Goal: Information Seeking & Learning: Learn about a topic

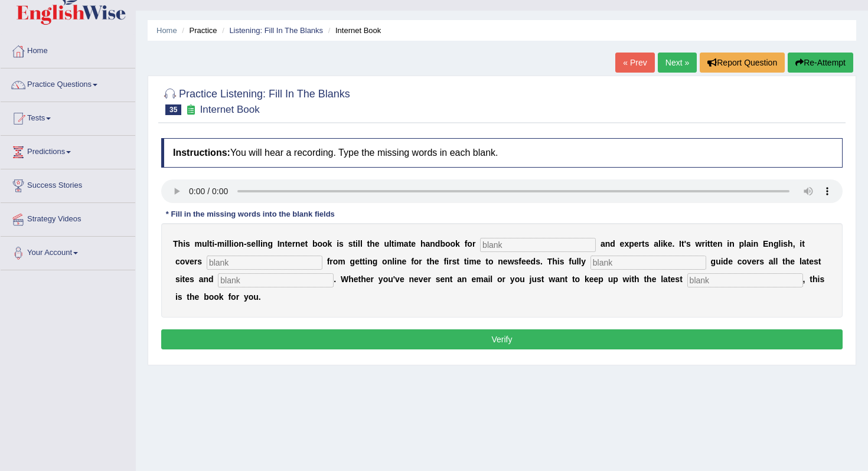
click at [496, 250] on input "text" at bounding box center [538, 245] width 116 height 14
click at [511, 240] on input "text" at bounding box center [538, 245] width 116 height 14
type input "novels"
click at [210, 268] on input "text" at bounding box center [265, 263] width 116 height 14
type input "everything"
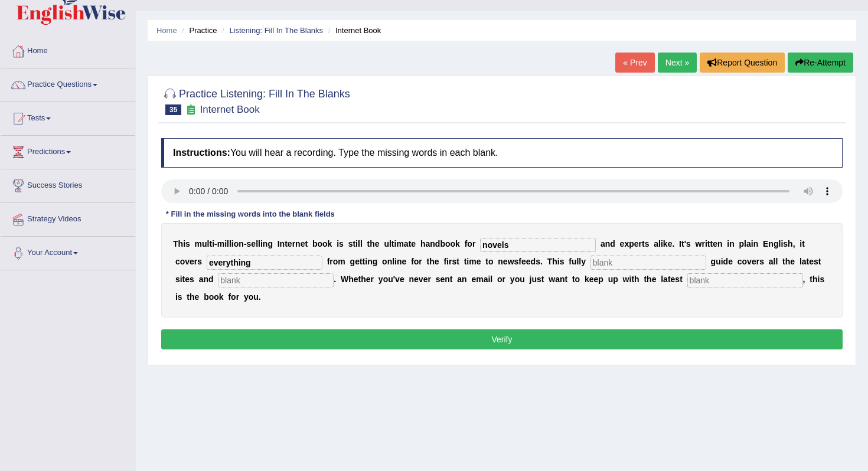
click at [590, 267] on input "text" at bounding box center [648, 263] width 116 height 14
type input "revised"
click at [221, 278] on input "text" at bounding box center [276, 280] width 116 height 14
type input "crazes"
click at [687, 278] on input "text" at bounding box center [745, 280] width 116 height 14
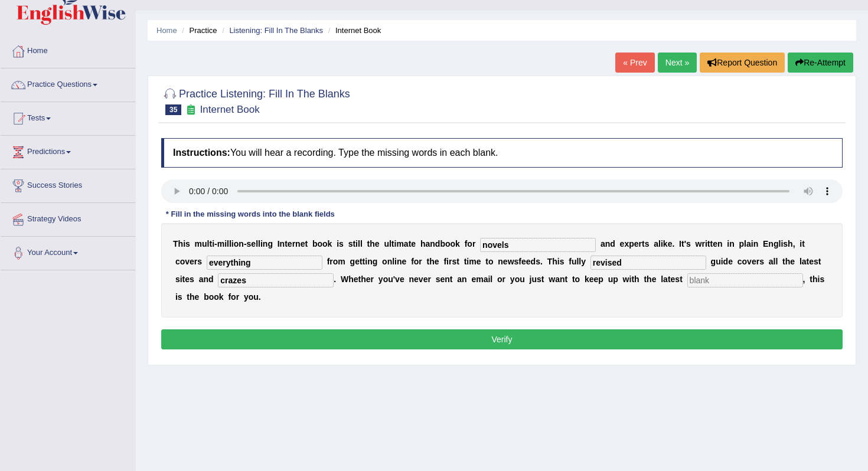
click at [687, 287] on input "text" at bounding box center [745, 280] width 116 height 14
type input "development"
click at [428, 343] on button "Verify" at bounding box center [501, 339] width 681 height 20
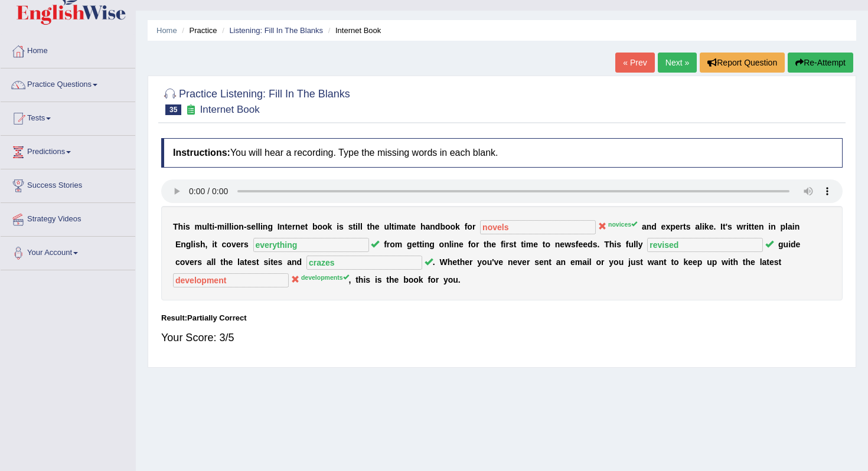
click at [807, 65] on button "Re-Attempt" at bounding box center [821, 63] width 66 height 20
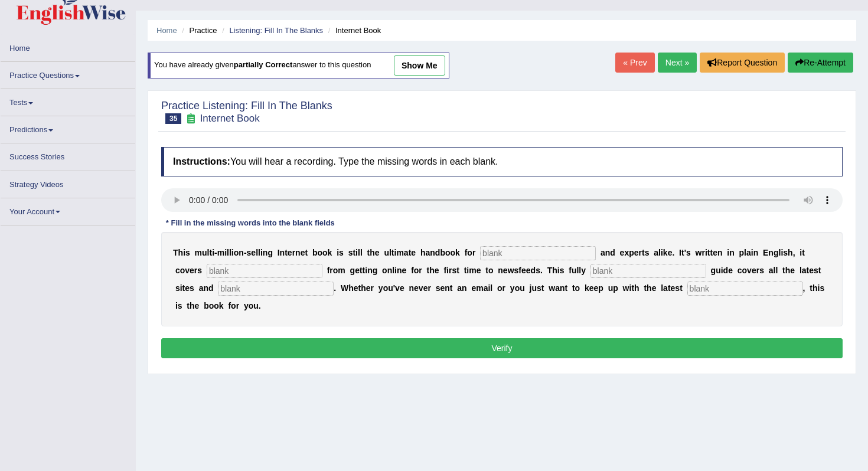
click at [484, 257] on input "text" at bounding box center [538, 253] width 116 height 14
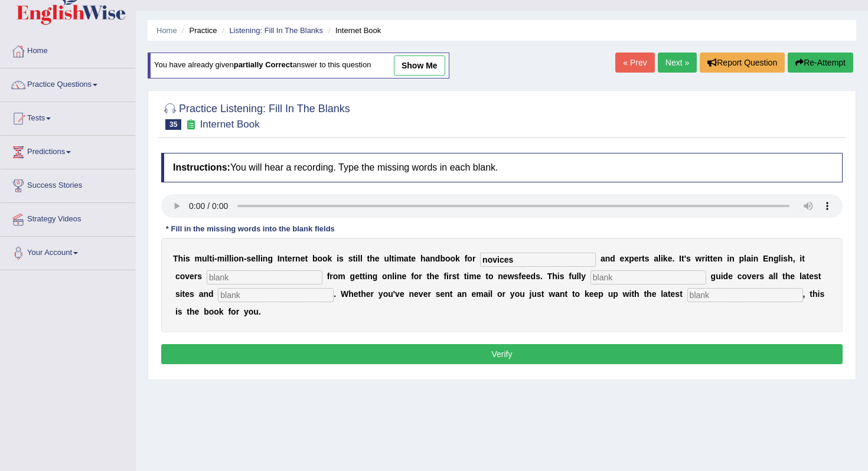
type input "novices"
click at [241, 279] on input "text" at bounding box center [265, 277] width 116 height 14
type input "everything"
click at [228, 295] on input "text" at bounding box center [276, 295] width 116 height 14
click at [601, 274] on input "text" at bounding box center [648, 277] width 116 height 14
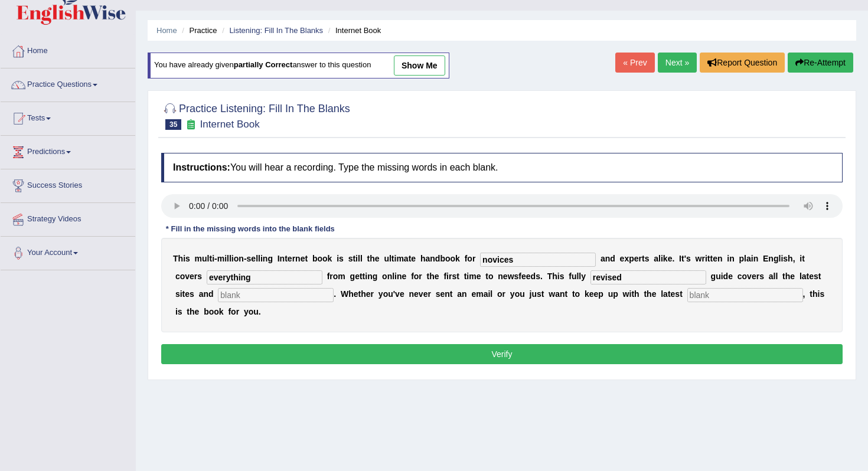
type input "revised"
click at [241, 296] on input "text" at bounding box center [276, 295] width 116 height 14
type input "crazes"
click at [652, 305] on div "T h i s m u l t i - m i l l i o n - s e l l i n g I n t e r n e t b o o k i s s…" at bounding box center [501, 285] width 681 height 94
click at [687, 294] on input "text" at bounding box center [745, 295] width 116 height 14
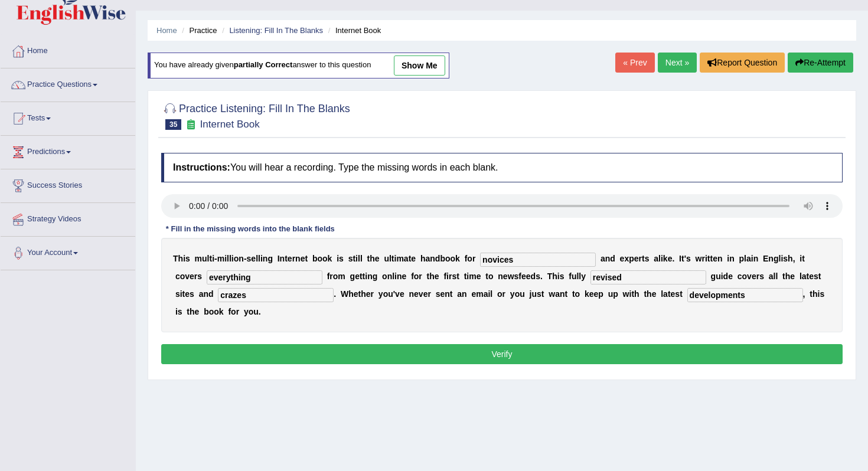
type input "developments"
click at [644, 353] on button "Verify" at bounding box center [501, 354] width 681 height 20
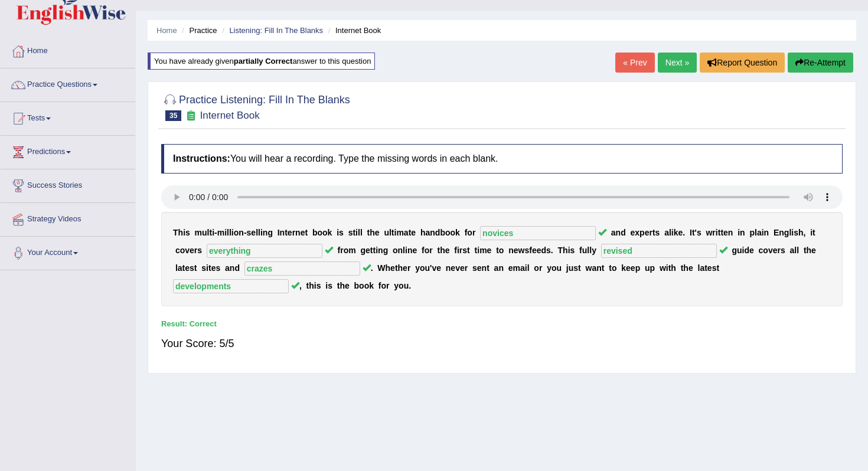
click at [673, 66] on link "Next »" at bounding box center [677, 63] width 39 height 20
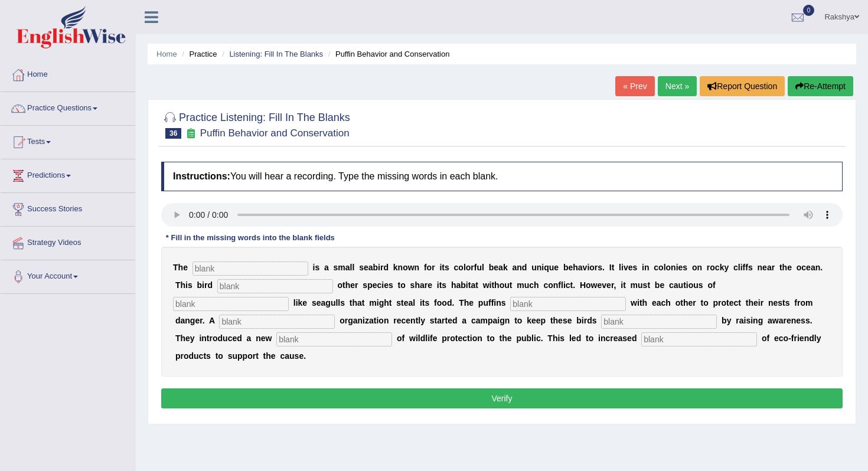
click at [252, 266] on input "text" at bounding box center [250, 269] width 116 height 14
type input "puffin"
click at [221, 288] on input "text" at bounding box center [275, 286] width 116 height 14
type input "allows"
click at [289, 297] on input "text" at bounding box center [231, 304] width 116 height 14
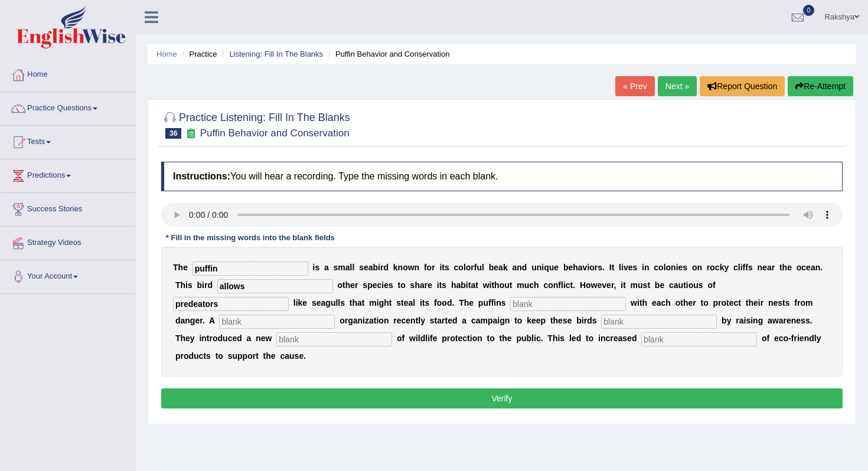
type input "predeators"
click at [510, 302] on input "text" at bounding box center [568, 304] width 116 height 14
type input "cooperate"
click at [335, 315] on input "text" at bounding box center [277, 322] width 116 height 14
type input "cooperate"
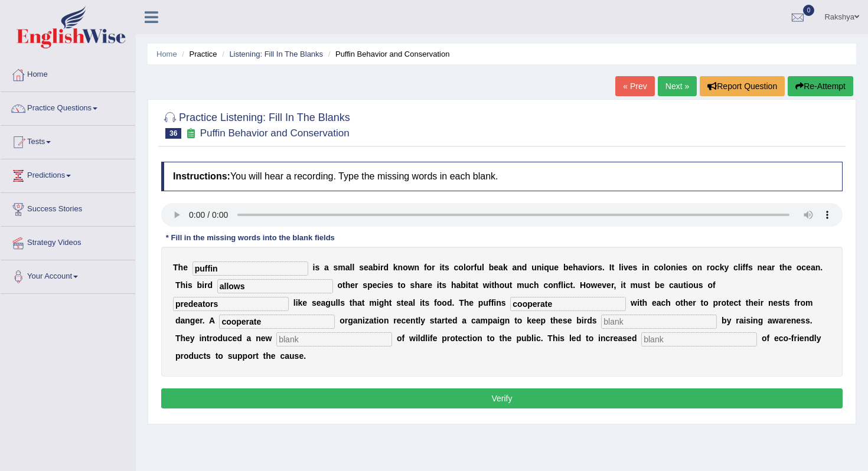
click at [601, 325] on input "text" at bounding box center [659, 322] width 116 height 14
type input "safe"
click at [276, 336] on input "text" at bounding box center [334, 339] width 116 height 14
type input "conseptation"
click at [261, 389] on button "Verify" at bounding box center [501, 399] width 681 height 20
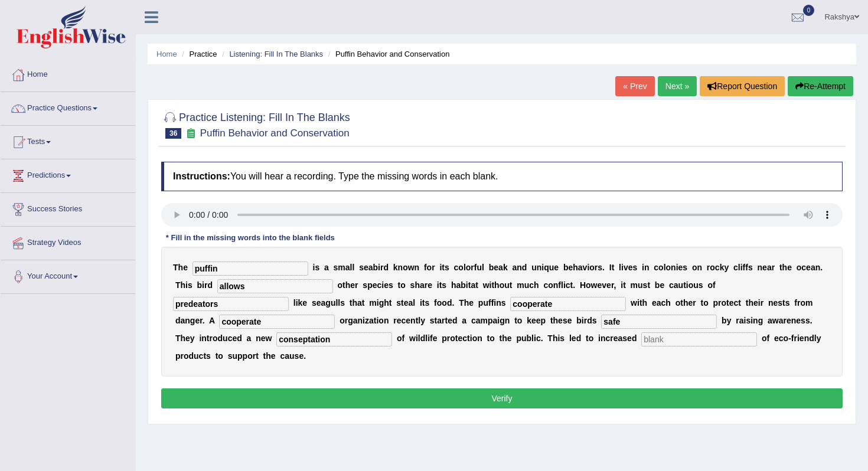
click at [641, 337] on input "text" at bounding box center [699, 339] width 116 height 14
type input "idk"
click at [556, 367] on div "Instructions: You will hear a recording. Type the missing words in each blank. …" at bounding box center [501, 287] width 687 height 262
click at [554, 389] on button "Verify" at bounding box center [501, 399] width 681 height 20
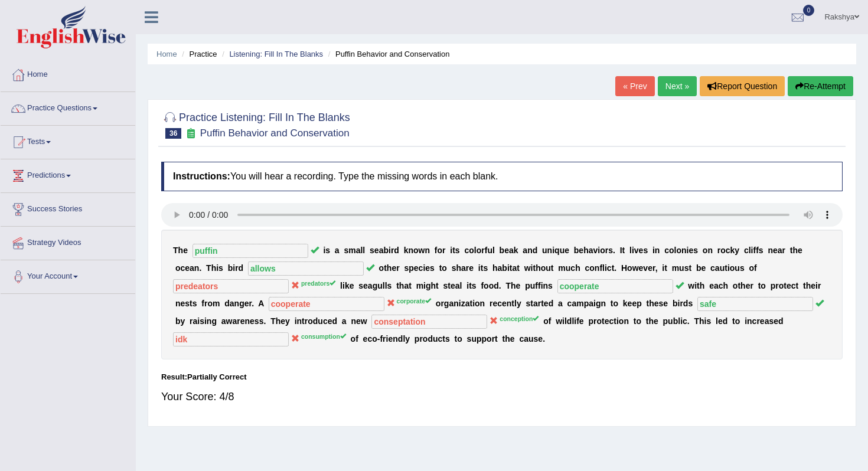
click at [687, 77] on link "Next »" at bounding box center [677, 86] width 39 height 20
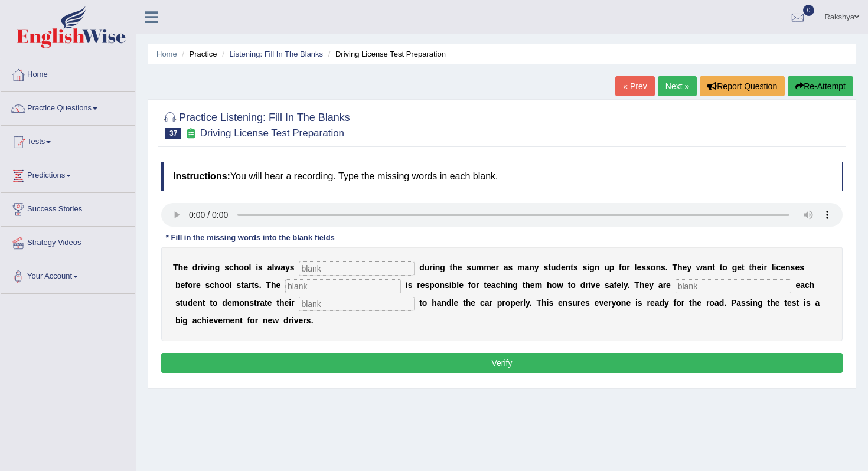
click at [325, 270] on input "text" at bounding box center [357, 269] width 116 height 14
type input "busy"
click at [327, 286] on input "text" at bounding box center [343, 286] width 116 height 14
type input "instructor"
click at [676, 288] on input "text" at bounding box center [734, 286] width 116 height 14
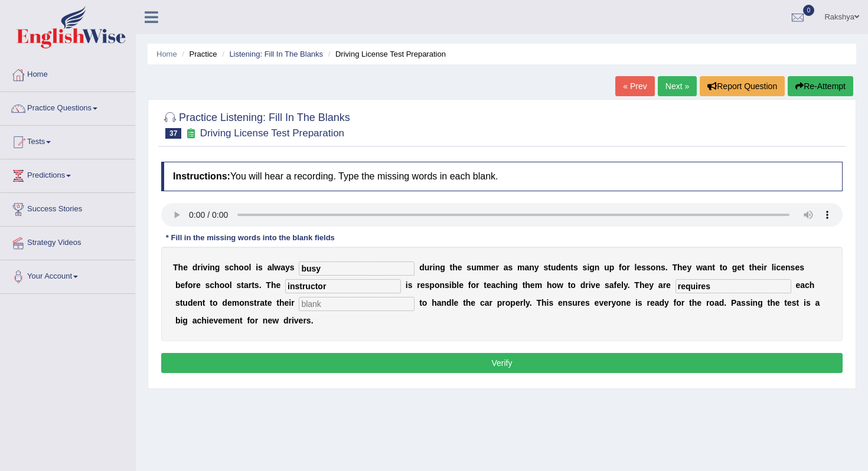
type input "requires"
click at [299, 305] on input "text" at bounding box center [357, 304] width 116 height 14
type input "ability"
click at [311, 360] on button "Verify" at bounding box center [501, 363] width 681 height 20
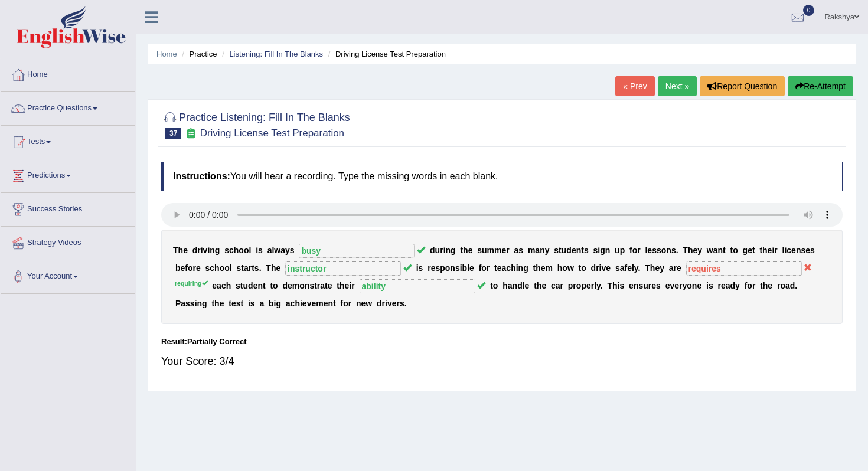
click at [832, 94] on button "Re-Attempt" at bounding box center [821, 86] width 66 height 20
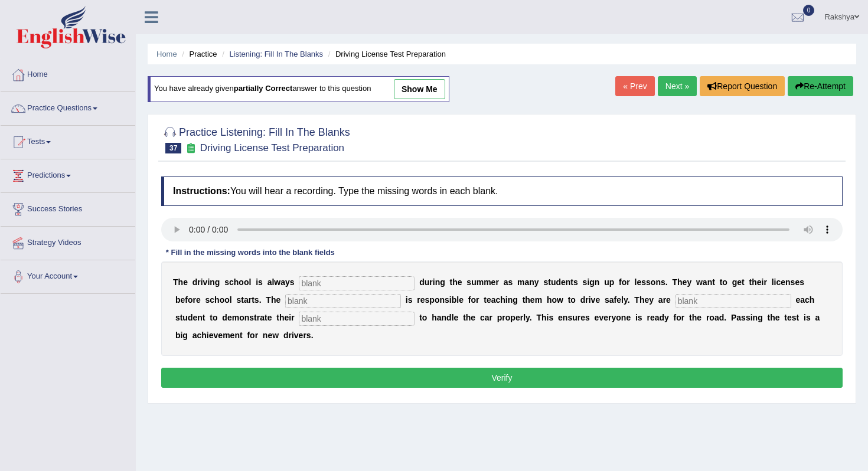
click at [340, 282] on input "text" at bounding box center [357, 283] width 116 height 14
type input "busy"
click at [295, 304] on input "text" at bounding box center [343, 301] width 116 height 14
type input "instructor"
click at [676, 302] on input "text" at bounding box center [734, 301] width 116 height 14
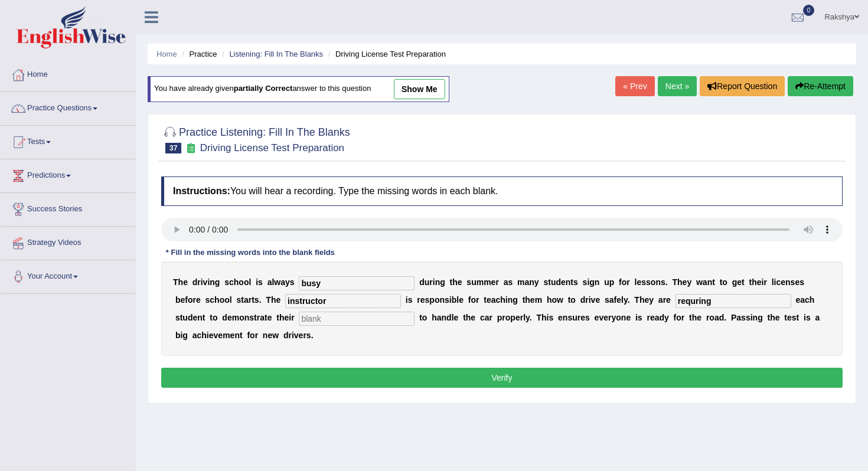
click at [335, 322] on input "text" at bounding box center [357, 319] width 116 height 14
click at [676, 305] on input "requring" at bounding box center [734, 301] width 116 height 14
type input "requiring"
click at [329, 322] on input "text" at bounding box center [357, 319] width 116 height 14
type input "ability"
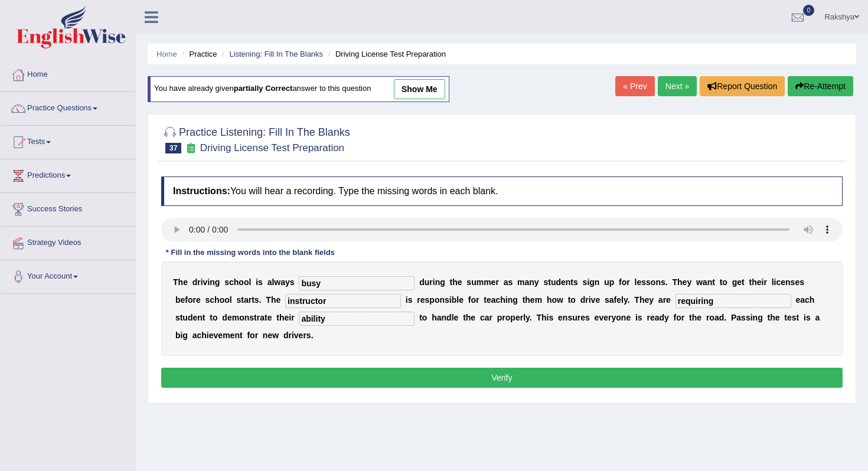
click at [358, 380] on button "Verify" at bounding box center [501, 378] width 681 height 20
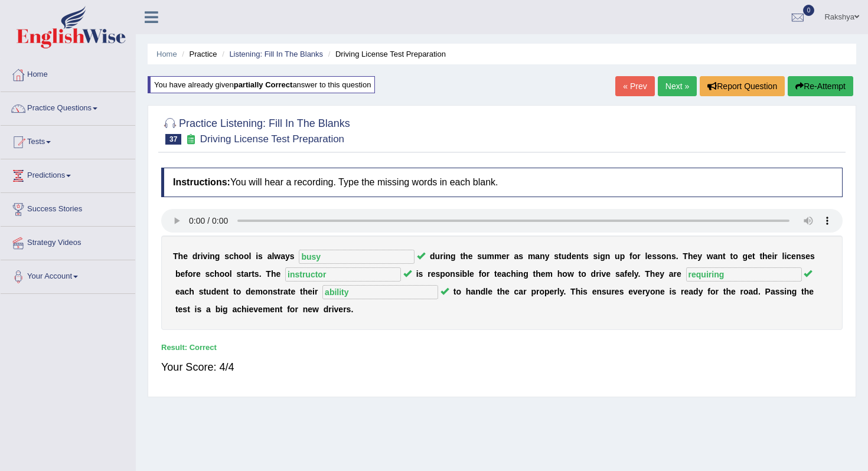
click at [670, 82] on link "Next »" at bounding box center [677, 86] width 39 height 20
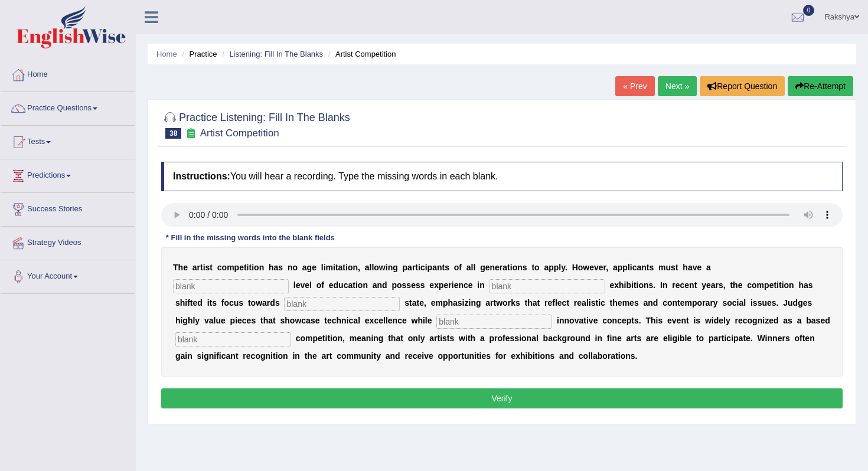
click at [289, 279] on input "text" at bounding box center [231, 286] width 116 height 14
type input "graduate"
click at [490, 291] on input "text" at bounding box center [548, 286] width 116 height 14
type input "sculpts"
click at [284, 300] on input "text" at bounding box center [342, 304] width 116 height 14
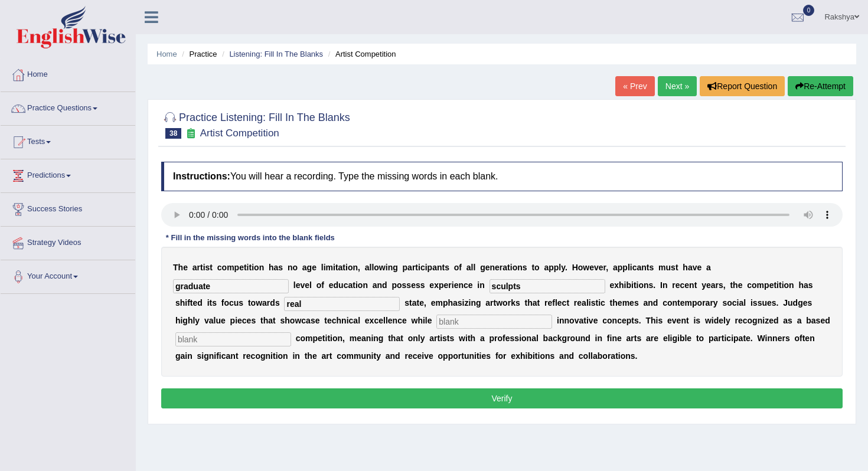
type input "real"
click at [436, 322] on input "text" at bounding box center [494, 322] width 116 height 14
type input "incooperating"
click at [291, 332] on input "text" at bounding box center [233, 339] width 116 height 14
type input "profession"
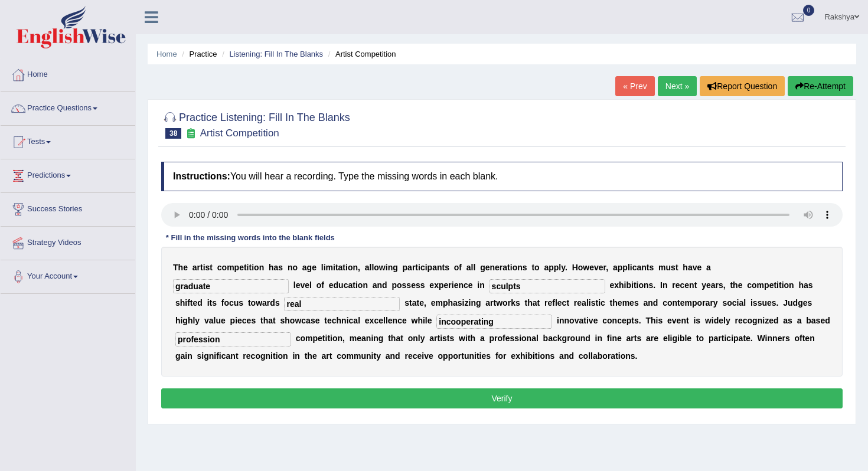
click at [683, 404] on button "Verify" at bounding box center [501, 399] width 681 height 20
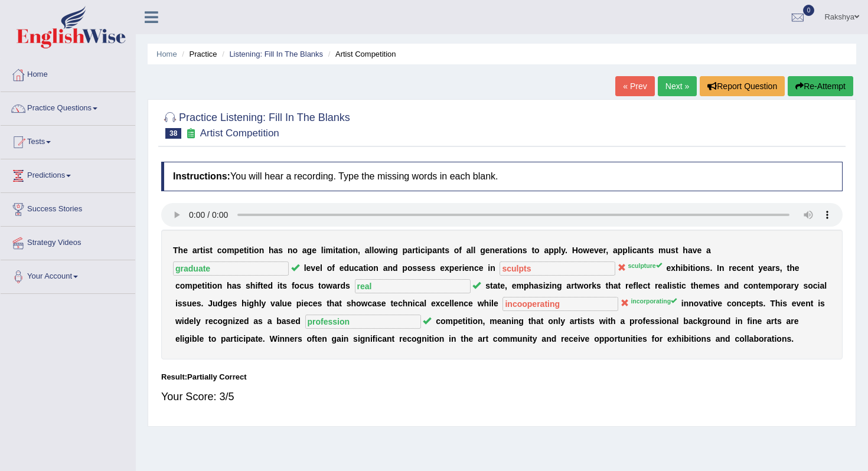
click at [676, 94] on link "Next »" at bounding box center [677, 86] width 39 height 20
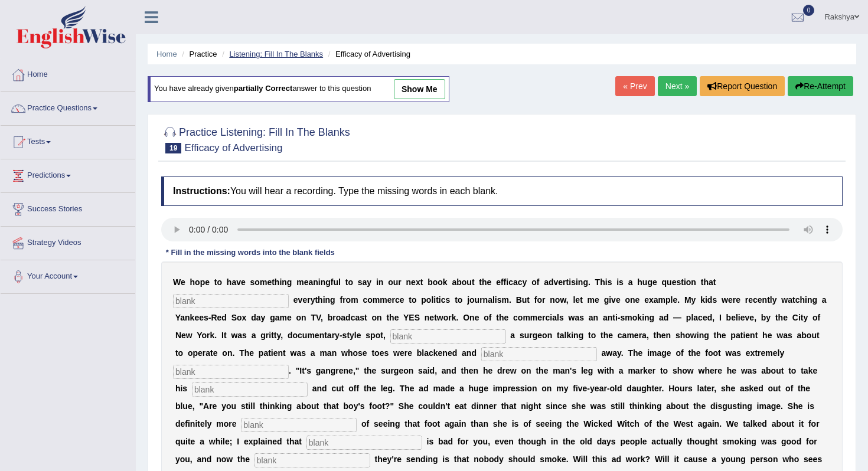
click at [259, 51] on link "Listening: Fill In The Blanks" at bounding box center [276, 54] width 94 height 9
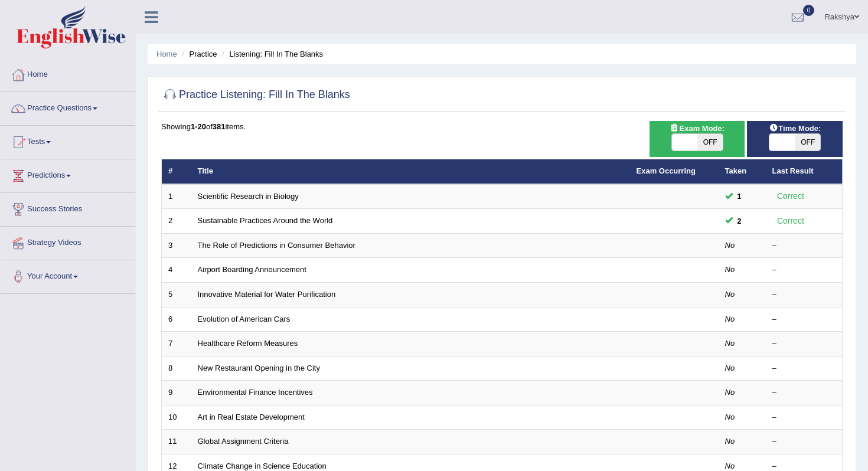
click at [511, 119] on div "Practice Listening: Fill In The Blanks Time Mode: ON OFF Exam Mode: ON OFF Show…" at bounding box center [502, 409] width 709 height 667
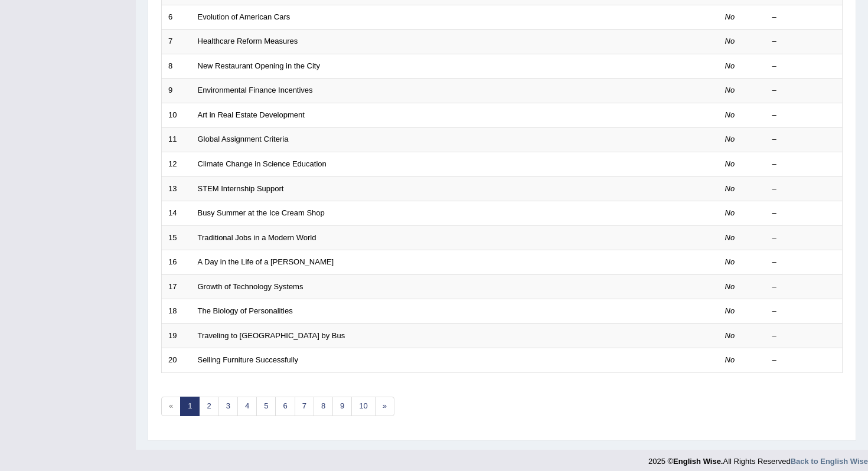
scroll to position [311, 0]
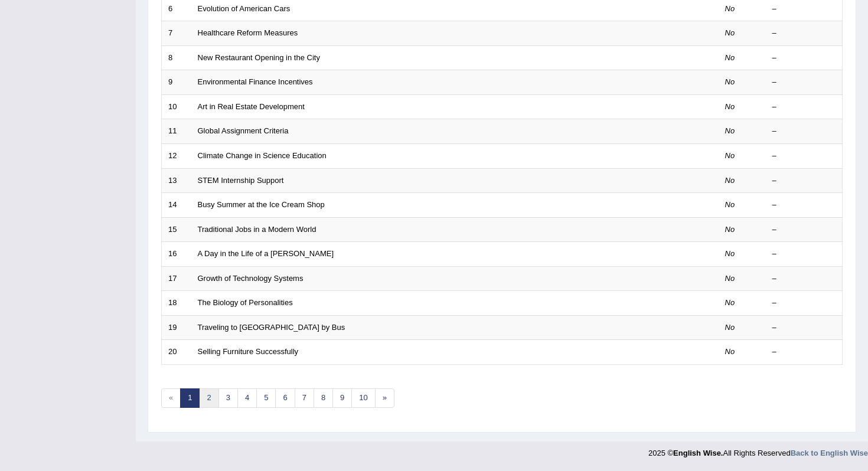
click at [204, 398] on link "2" at bounding box center [208, 398] width 19 height 19
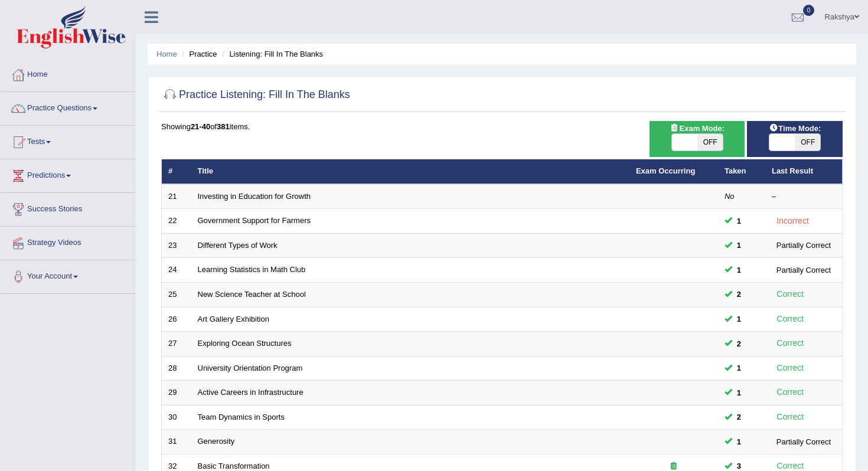
click at [402, 136] on div "Showing 21-40 of 381 items. # Title Exam Occurring Taken Last Result 21 Investi…" at bounding box center [501, 427] width 681 height 612
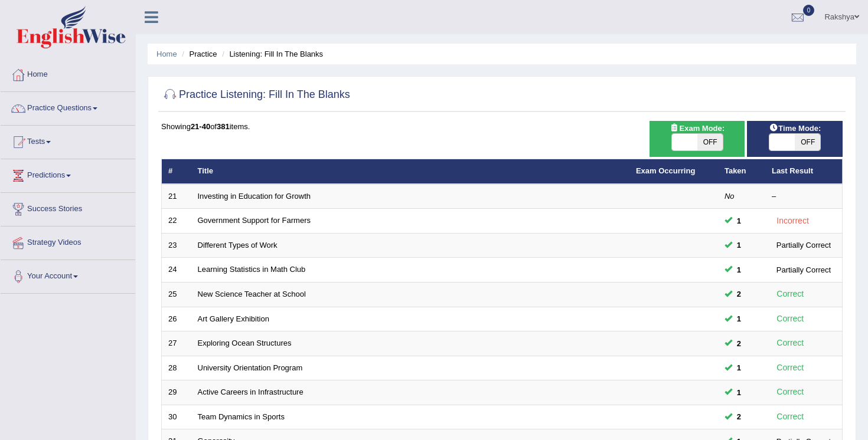
click at [456, 15] on ul "Rakshya Toggle navigation Username: Rakshya123 Access Type: Online Subscription…" at bounding box center [611, 17] width 513 height 34
click at [70, 115] on link "Practice Questions" at bounding box center [68, 107] width 135 height 30
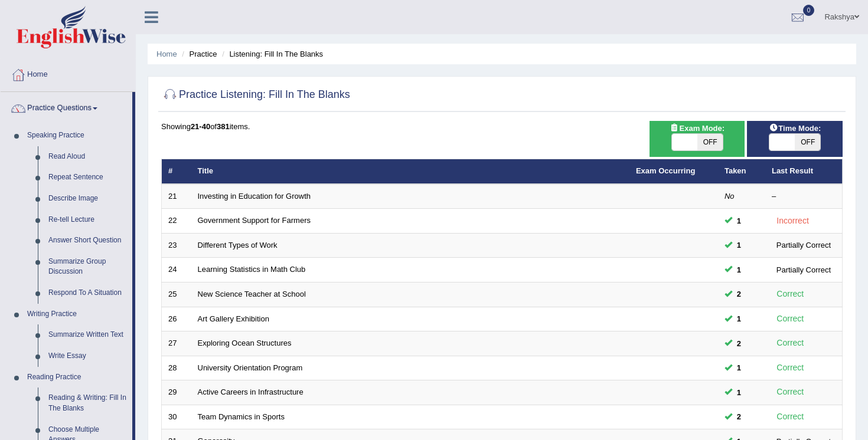
click at [147, 230] on div "Home Practice Listening: Fill In The Blanks Practice Listening: Fill In The Bla…" at bounding box center [502, 376] width 732 height 752
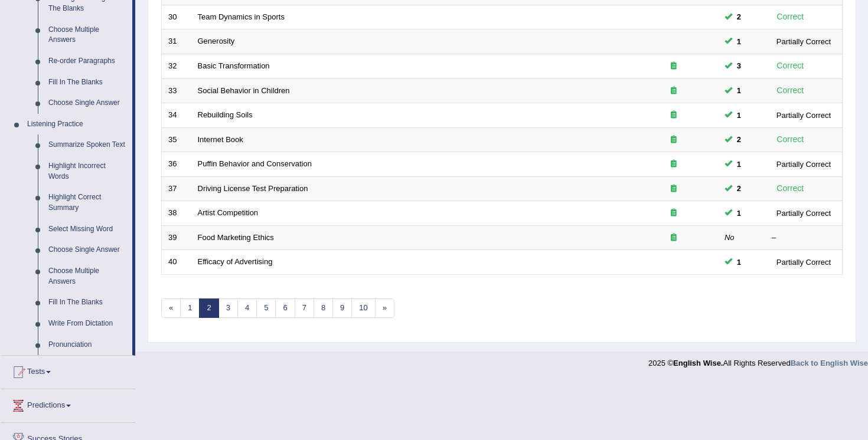
scroll to position [402, 0]
click at [80, 311] on link "Fill In The Blanks" at bounding box center [87, 301] width 89 height 21
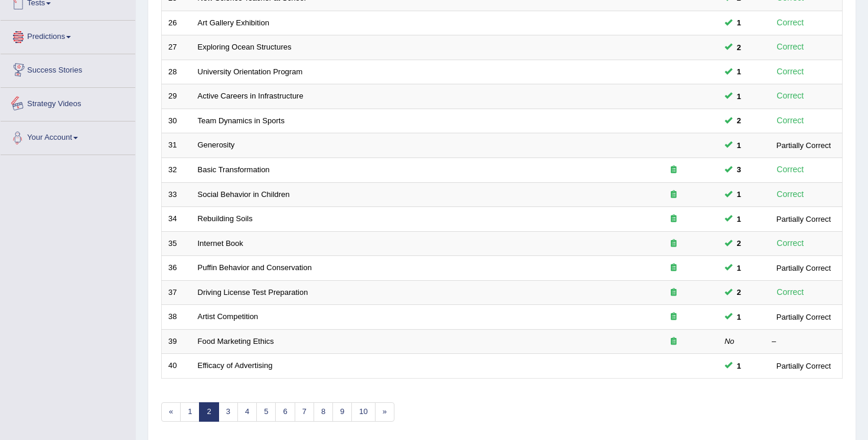
scroll to position [341, 0]
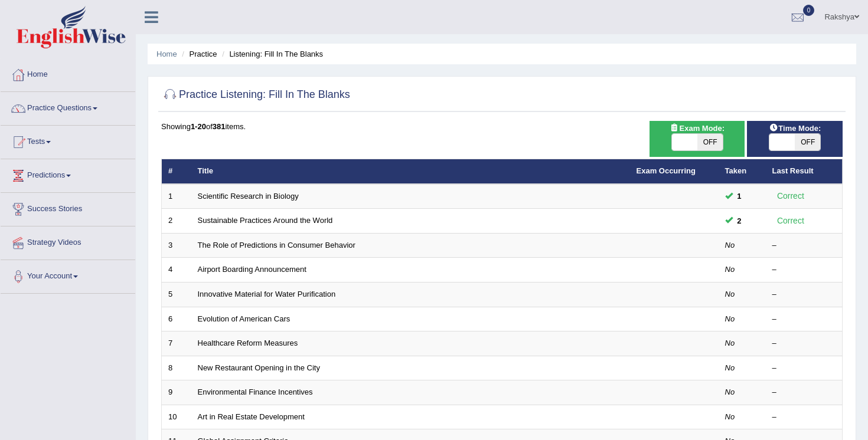
click at [540, 61] on ul "Home Practice Listening: Fill In The Blanks" at bounding box center [502, 54] width 709 height 21
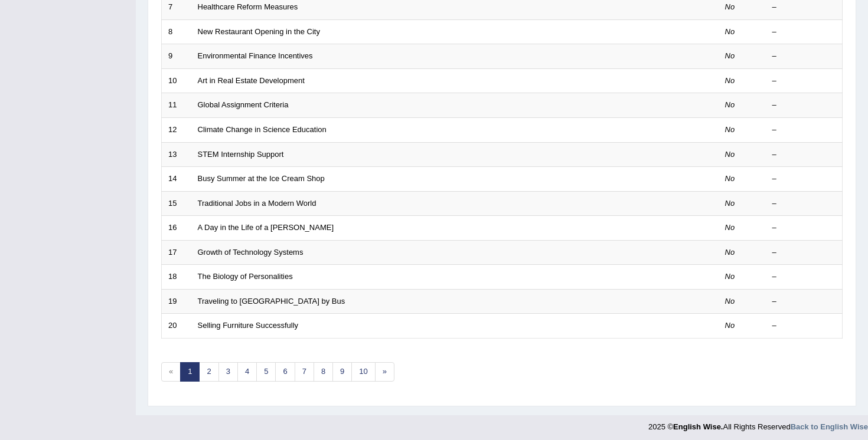
scroll to position [341, 0]
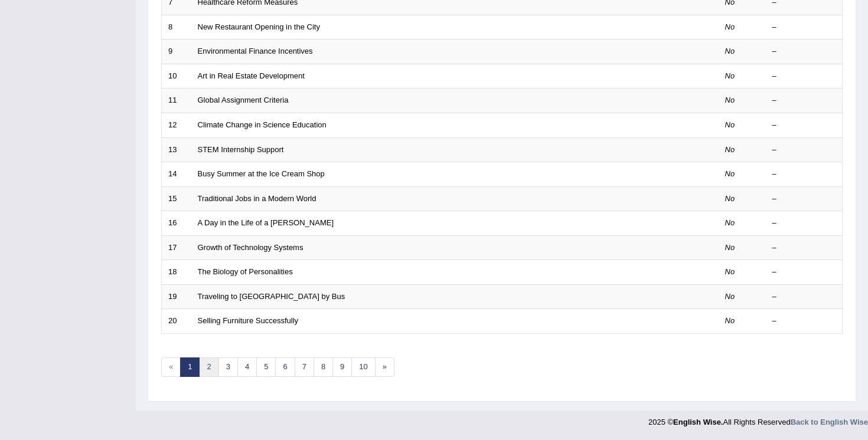
click at [208, 370] on link "2" at bounding box center [208, 367] width 19 height 19
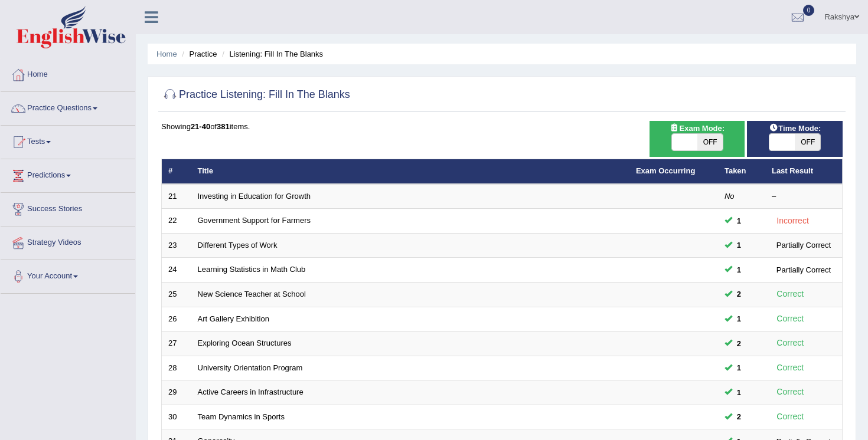
click at [528, 136] on div "Showing 21-40 of 381 items. # Title Exam Occurring Taken Last Result 21 Investi…" at bounding box center [501, 427] width 681 height 612
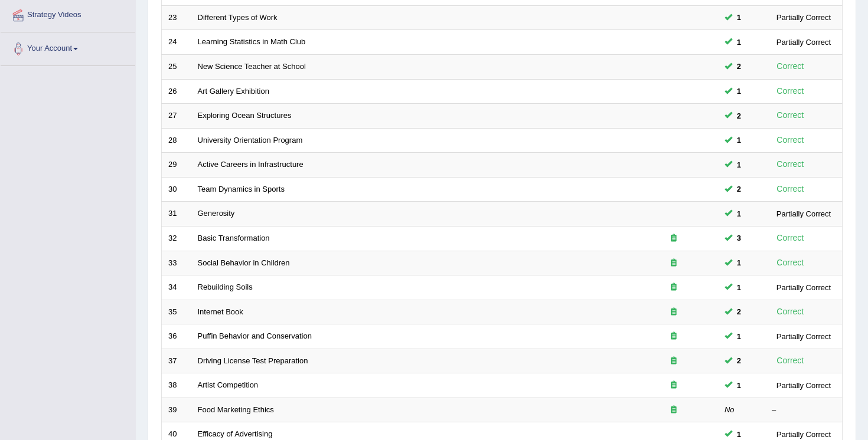
scroll to position [236, 0]
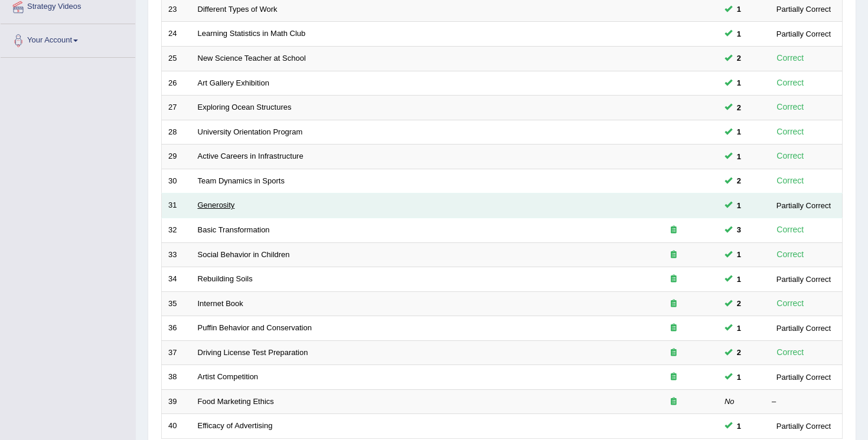
click at [228, 206] on link "Generosity" at bounding box center [216, 205] width 37 height 9
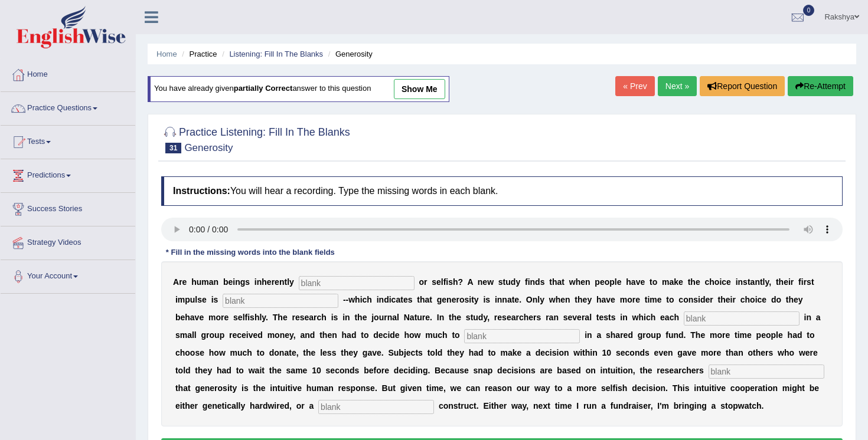
click at [606, 164] on div "Practice Listening: Fill In The Blanks 31 Generosity Instructions: You will hea…" at bounding box center [502, 294] width 709 height 361
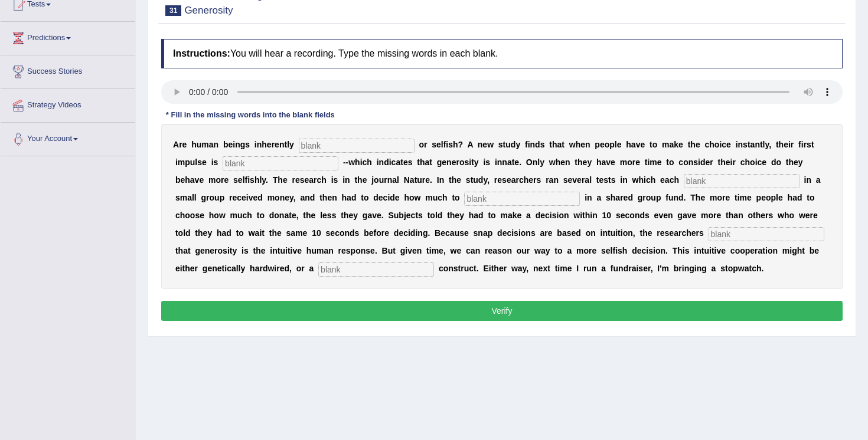
scroll to position [142, 0]
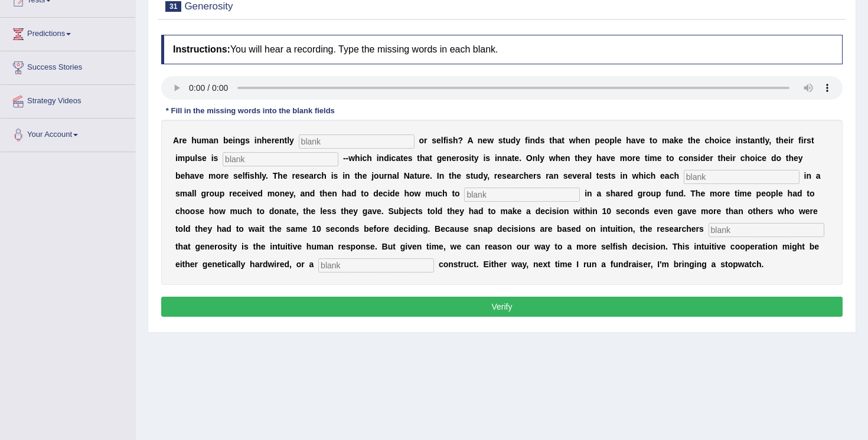
drag, startPoint x: 204, startPoint y: 156, endPoint x: 279, endPoint y: 156, distance: 75.0
click at [279, 156] on input "text" at bounding box center [281, 159] width 116 height 14
click at [321, 269] on input "text" at bounding box center [376, 266] width 116 height 14
type input "cultural"
click at [350, 135] on input "text" at bounding box center [357, 142] width 116 height 14
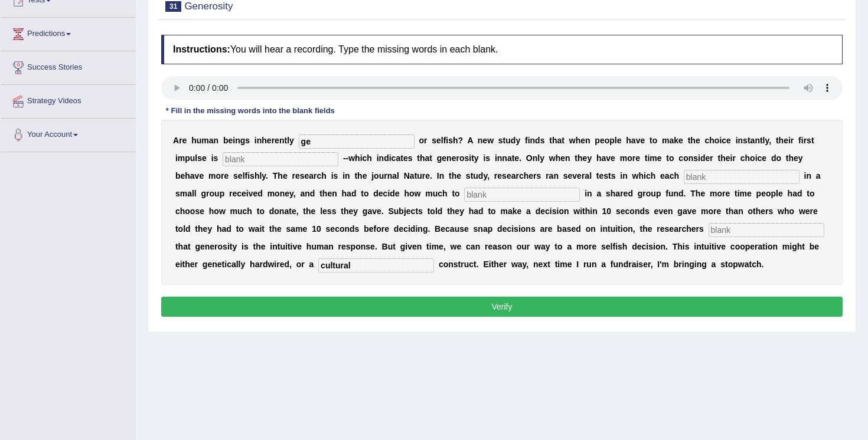
type input "g"
type input "generous"
click at [353, 308] on button "Verify" at bounding box center [501, 307] width 681 height 20
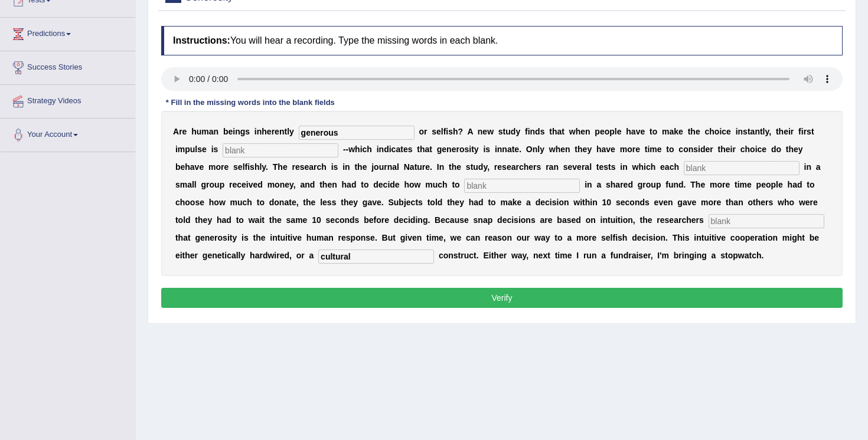
click at [223, 149] on input "text" at bounding box center [281, 150] width 116 height 14
type input "i"
click at [464, 188] on input "text" at bounding box center [522, 186] width 116 height 14
click at [505, 299] on button "Verify" at bounding box center [501, 298] width 681 height 20
click at [244, 295] on button "Verify" at bounding box center [501, 298] width 681 height 20
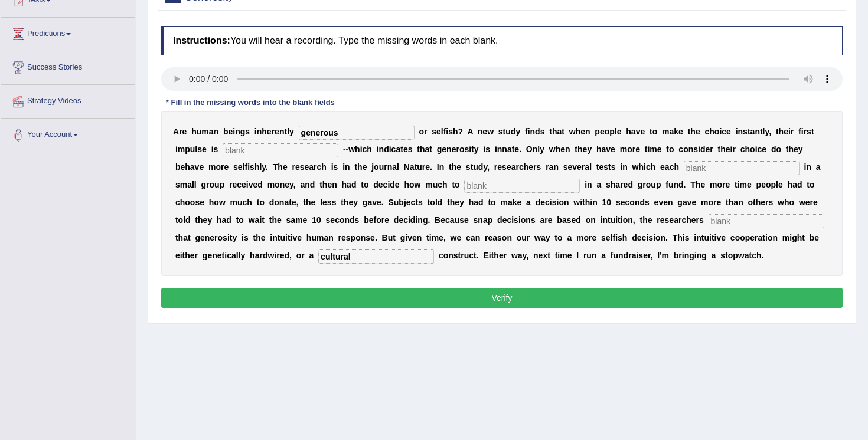
click at [709, 225] on input "text" at bounding box center [767, 221] width 116 height 14
type input "idk"
click at [464, 188] on input "text" at bounding box center [522, 186] width 116 height 14
type input "idk"
click at [248, 147] on input "text" at bounding box center [281, 150] width 116 height 14
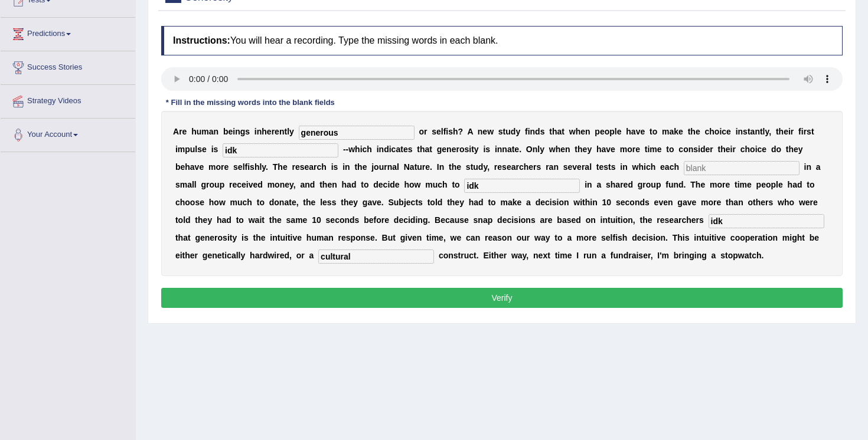
type input "idk"
click at [684, 168] on input "text" at bounding box center [742, 168] width 116 height 14
type input "idk"
click at [572, 299] on button "Verify" at bounding box center [501, 298] width 681 height 20
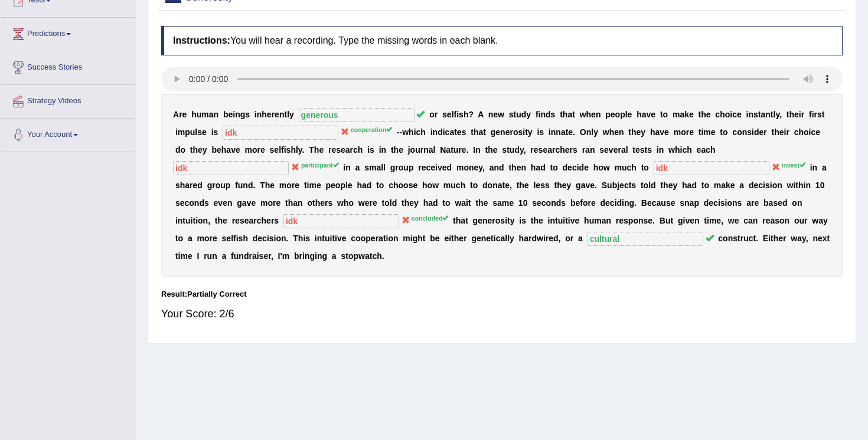
drag, startPoint x: 324, startPoint y: 132, endPoint x: 367, endPoint y: 133, distance: 42.5
click at [367, 133] on div "A r e h u m a n b e i n g s i n h e r e n t l y generous o r s e l f i s h ? A …" at bounding box center [501, 185] width 681 height 183
click at [707, 33] on h4 "Instructions: You will hear a recording. Type the missing words in each blank." at bounding box center [501, 41] width 681 height 30
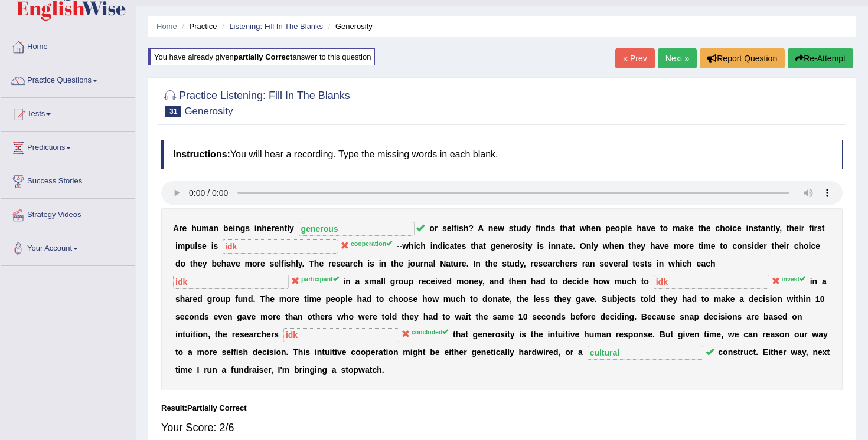
scroll to position [24, 0]
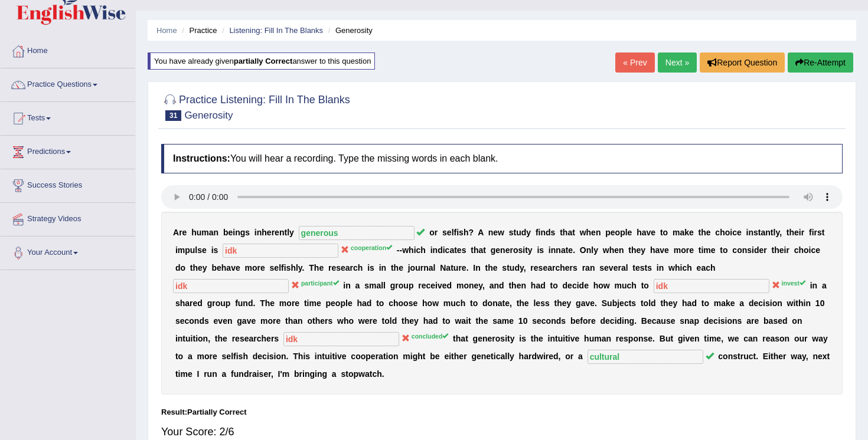
click at [802, 63] on button "Re-Attempt" at bounding box center [821, 63] width 66 height 20
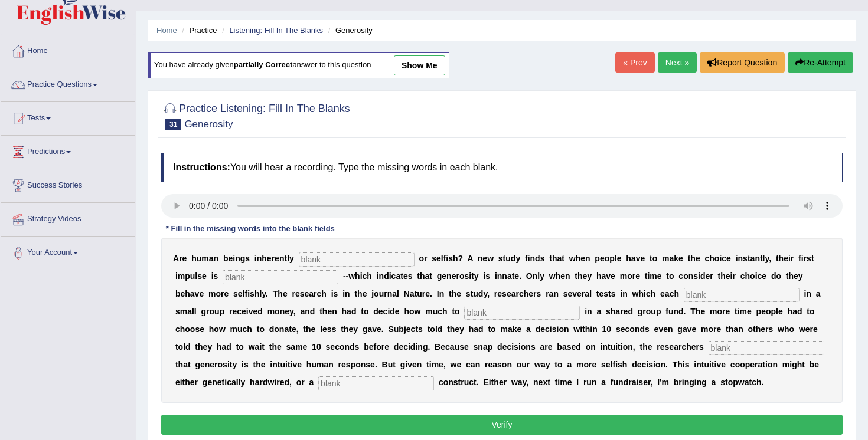
click at [554, 74] on div "Home Practice Listening: Fill In The Blanks Generosity You have already given p…" at bounding box center [502, 271] width 732 height 590
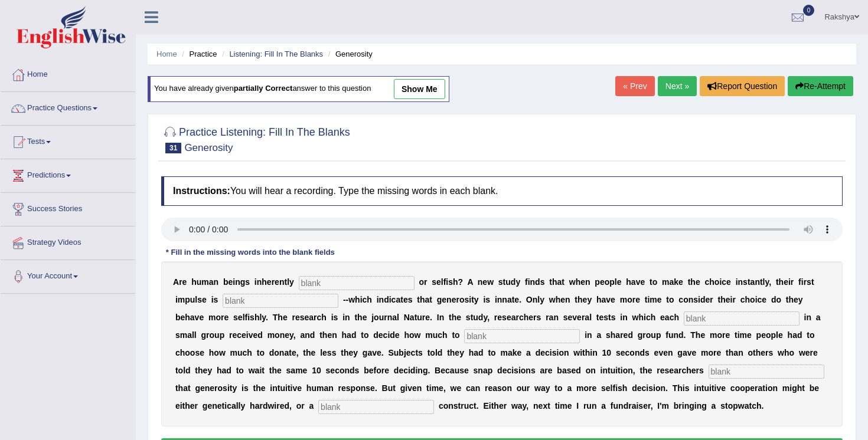
click at [836, 18] on link "Rakshya" at bounding box center [841, 15] width 53 height 31
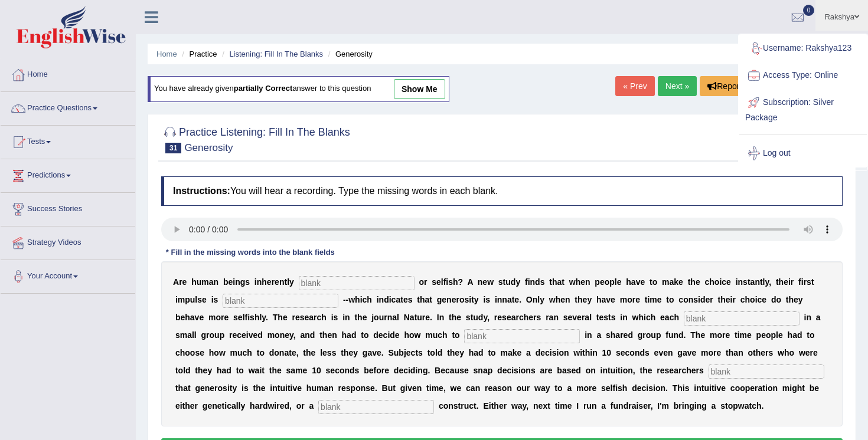
click at [417, 146] on div at bounding box center [501, 139] width 681 height 36
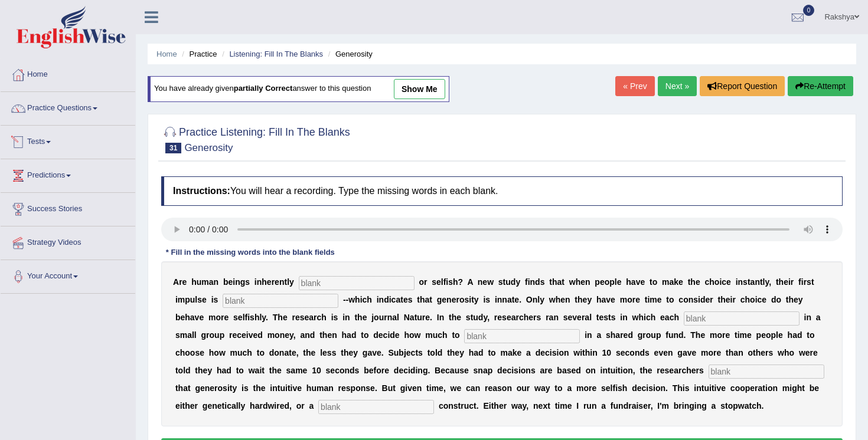
click at [90, 113] on link "Practice Questions" at bounding box center [68, 107] width 135 height 30
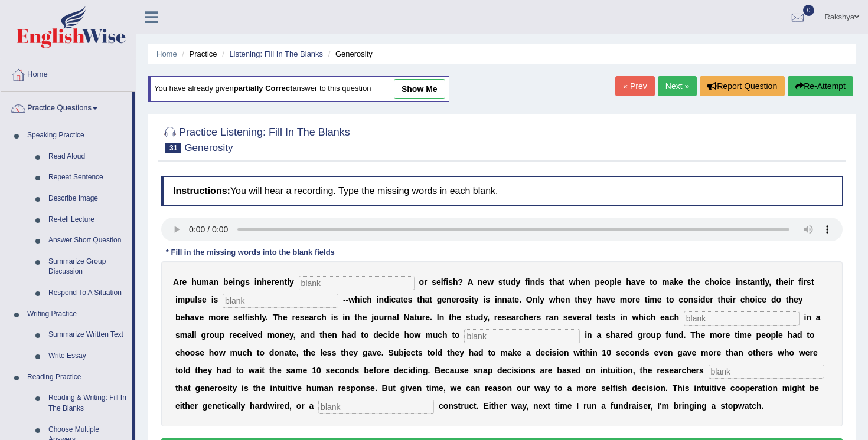
click at [137, 295] on div "Home Practice Listening: Fill In The Blanks Generosity You have already given p…" at bounding box center [502, 295] width 732 height 590
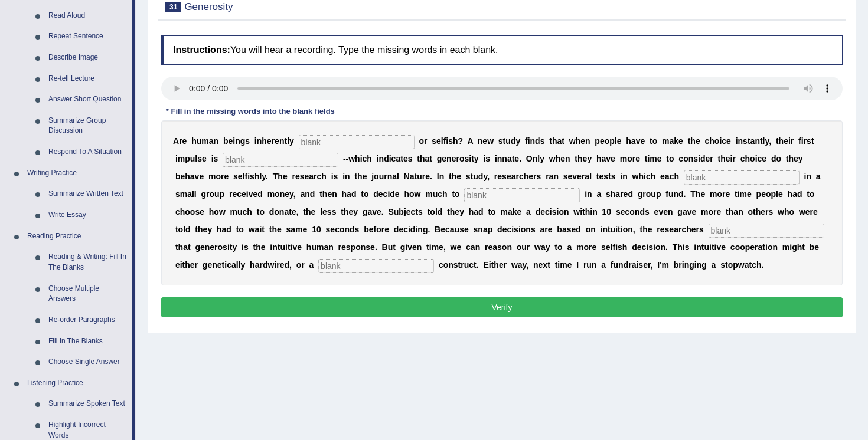
scroll to position [142, 0]
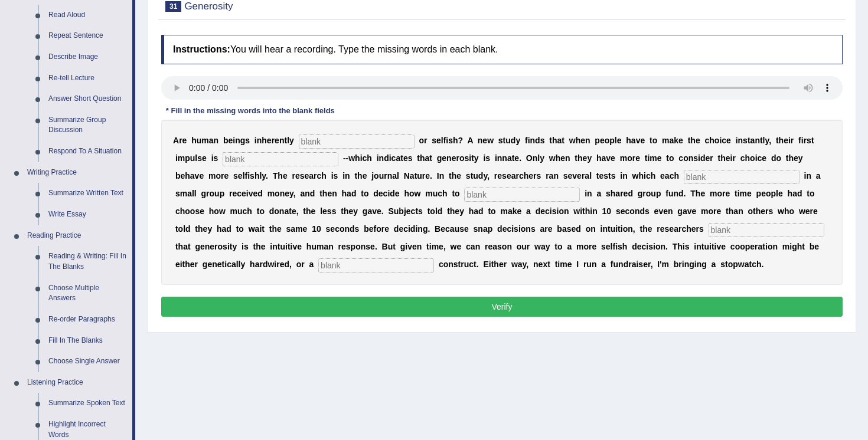
click at [142, 322] on div "Home Practice Listening: Fill In The Blanks Generosity You have already given p…" at bounding box center [502, 153] width 732 height 590
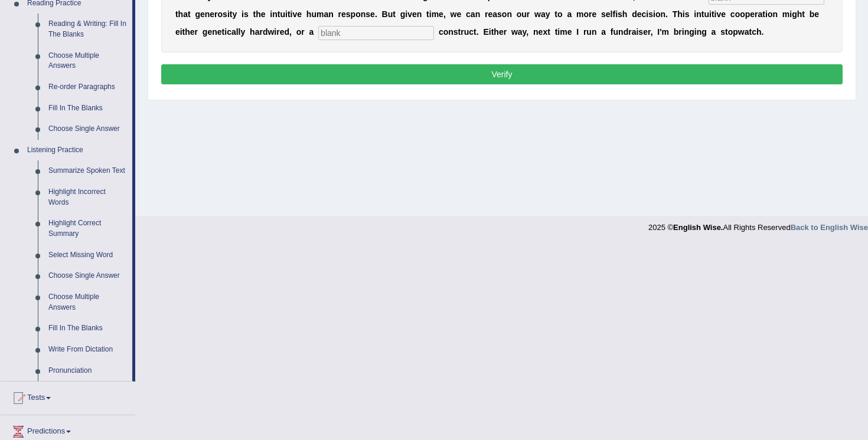
scroll to position [402, 0]
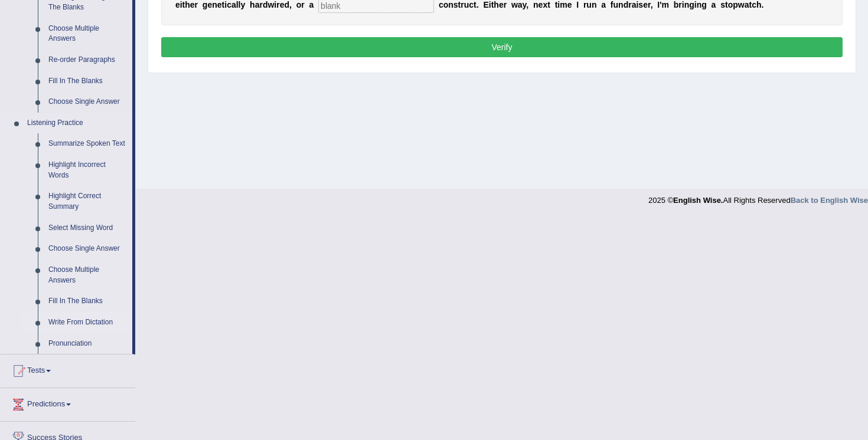
click at [110, 331] on link "Write From Dictation" at bounding box center [87, 322] width 89 height 21
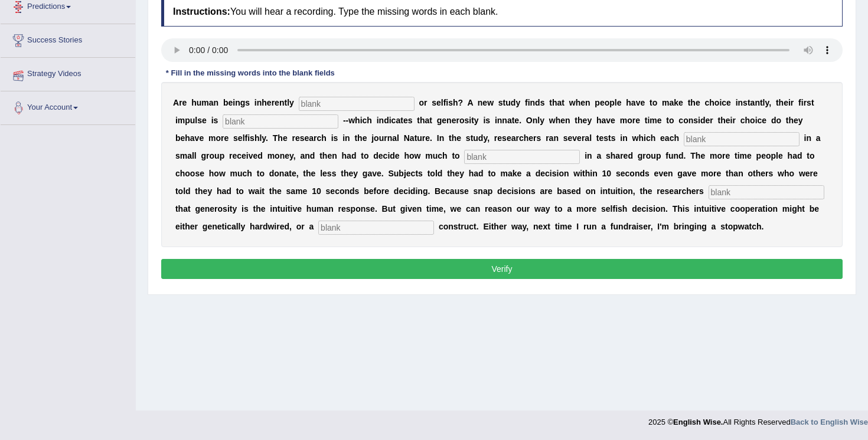
scroll to position [180, 0]
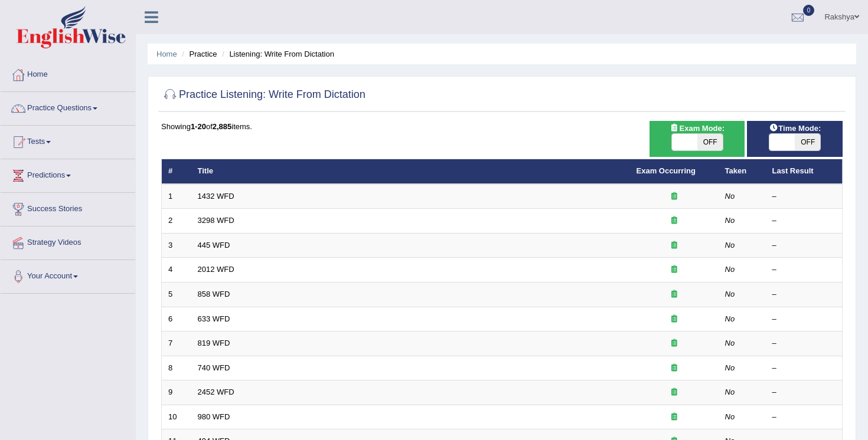
click at [306, 158] on div "Showing 1-20 of 2,885 items. # Title Exam Occurring Taken Last Result 1 1432 WF…" at bounding box center [501, 427] width 681 height 612
click at [296, 120] on div "Practice Listening: Write From Dictation Time Mode: ON OFF Exam Mode: ON OFF Sh…" at bounding box center [502, 409] width 709 height 667
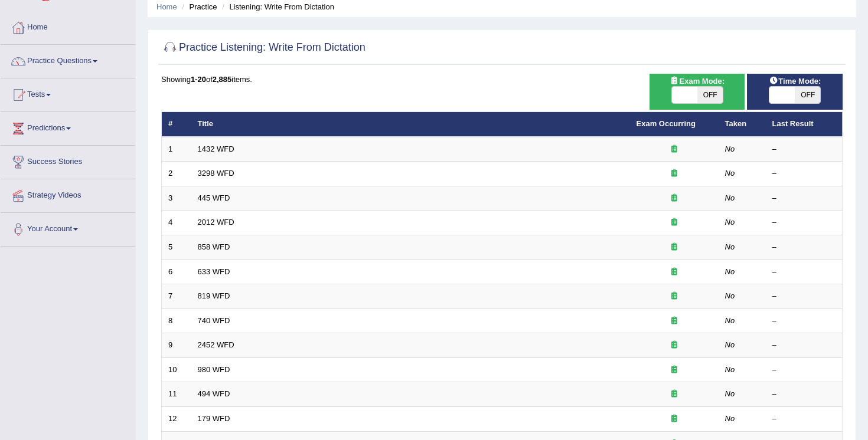
scroll to position [71, 0]
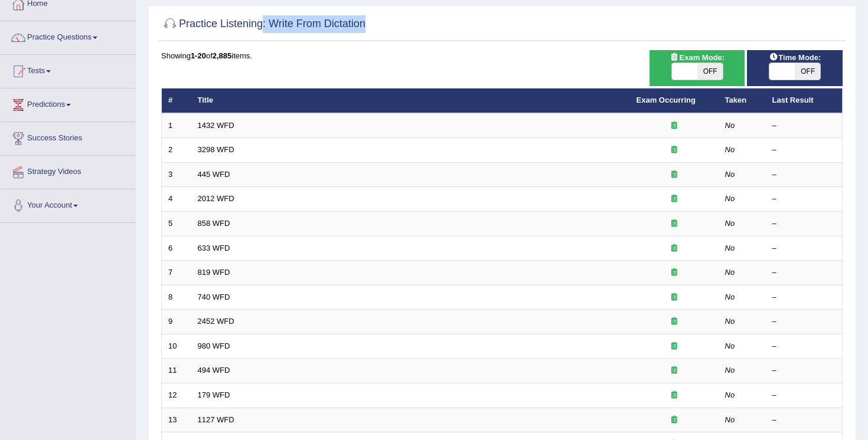
drag, startPoint x: 389, startPoint y: 21, endPoint x: 264, endPoint y: 25, distance: 125.3
click at [264, 24] on div "Practice Listening: Write From Dictation" at bounding box center [501, 27] width 687 height 30
click at [323, 71] on div "Showing 1-20 of 2,885 items. # Title Exam Occurring Taken Last Result 1 1432 WF…" at bounding box center [501, 356] width 681 height 612
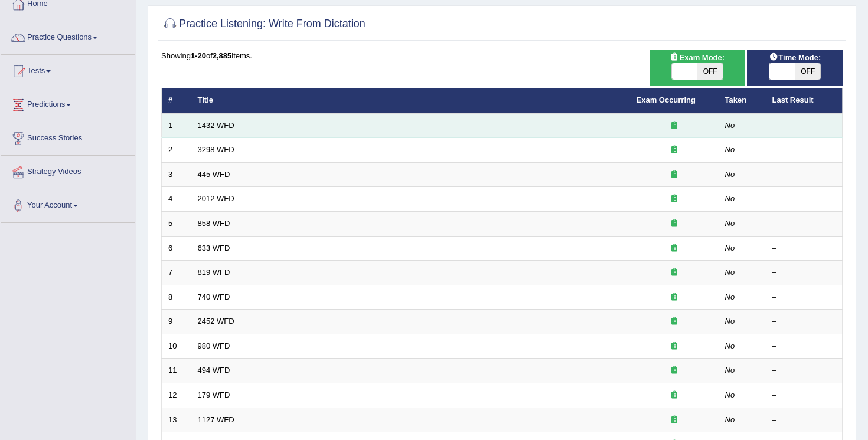
click at [215, 125] on link "1432 WFD" at bounding box center [216, 125] width 37 height 9
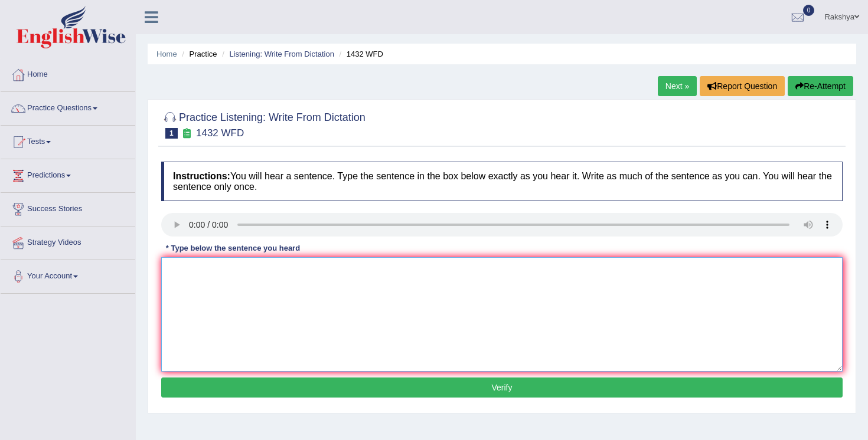
click at [220, 335] on textarea at bounding box center [501, 314] width 681 height 115
type textarea "m"
click at [210, 267] on textarea "More physcial activity is beneficial to your health." at bounding box center [501, 314] width 681 height 115
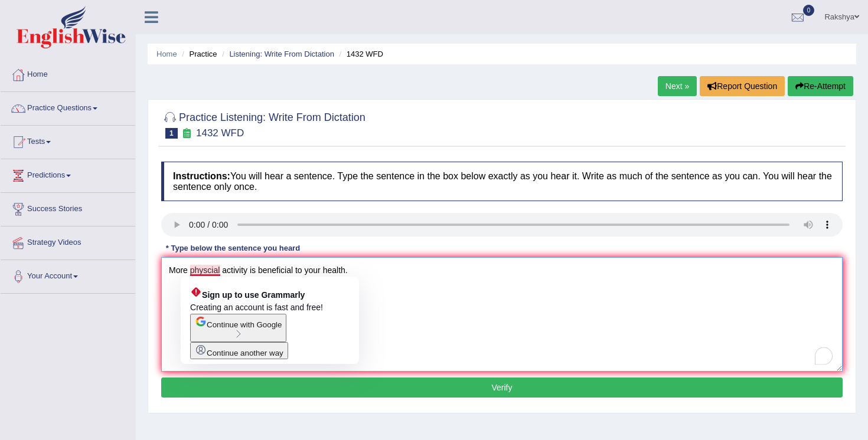
click at [400, 304] on textarea "More physcial activity is beneficial to your health." at bounding box center [501, 314] width 681 height 115
click at [216, 274] on textarea "More physcial activity is beneficial to your health." at bounding box center [501, 314] width 681 height 115
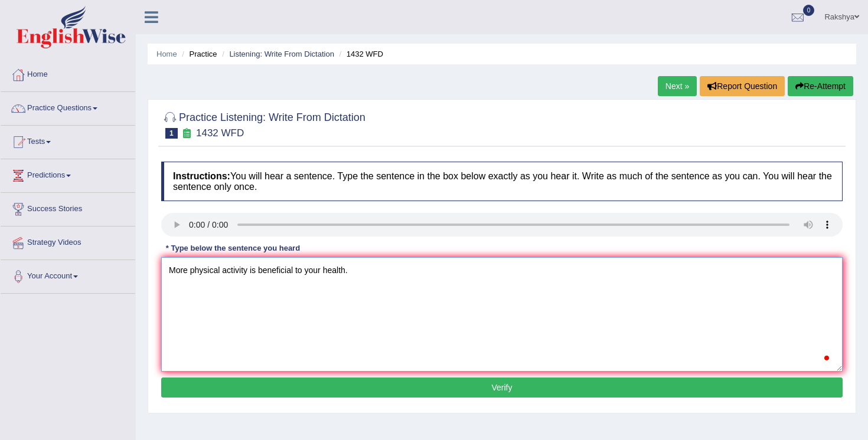
click at [302, 284] on textarea "More physical activity is beneficial to your health." at bounding box center [501, 314] width 681 height 115
type textarea "More physical activity is beneficial to your health."
click at [402, 393] on button "Verify" at bounding box center [501, 388] width 681 height 20
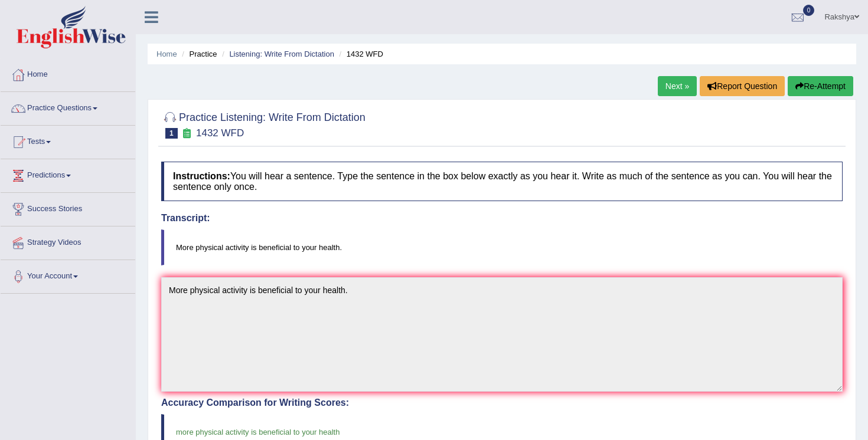
click at [446, 257] on body "Toggle navigation Home Practice Questions Speaking Practice Read Aloud Repeat S…" at bounding box center [434, 220] width 868 height 440
click at [670, 90] on link "Next »" at bounding box center [677, 86] width 39 height 20
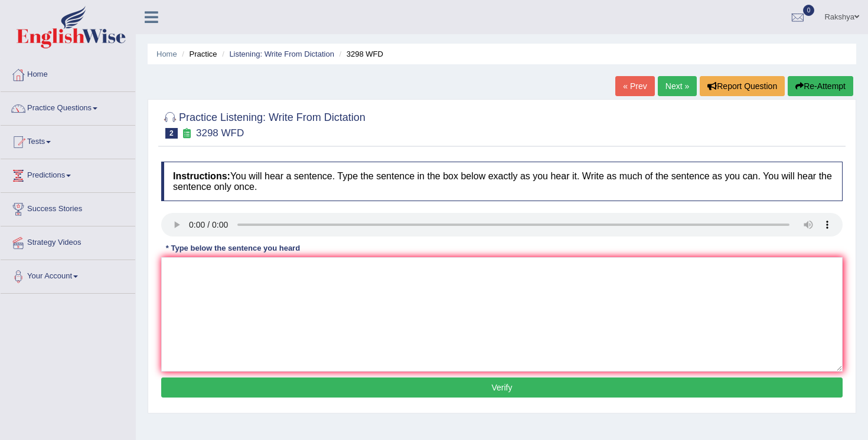
click at [670, 90] on link "Next »" at bounding box center [677, 86] width 39 height 20
click at [240, 312] on textarea at bounding box center [501, 314] width 681 height 115
click at [252, 273] on textarea "The Americian" at bounding box center [501, 314] width 681 height 115
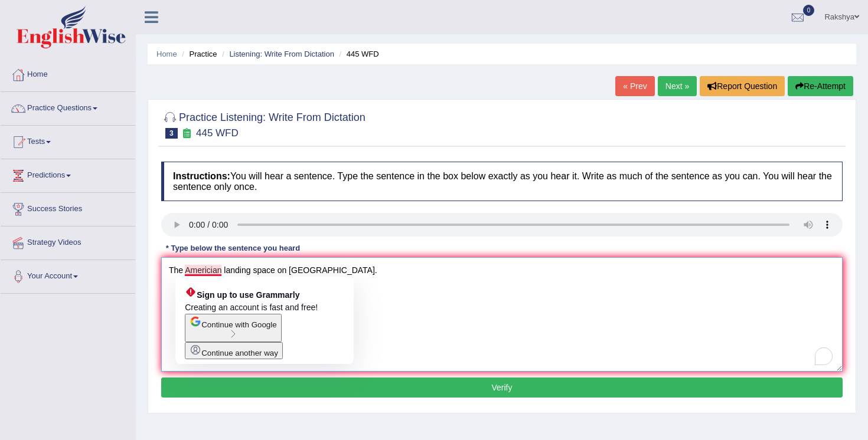
click at [412, 285] on textarea "The Americian landing space on [GEOGRAPHIC_DATA]." at bounding box center [501, 314] width 681 height 115
click at [213, 270] on textarea "The Americian landing space on [GEOGRAPHIC_DATA]." at bounding box center [501, 314] width 681 height 115
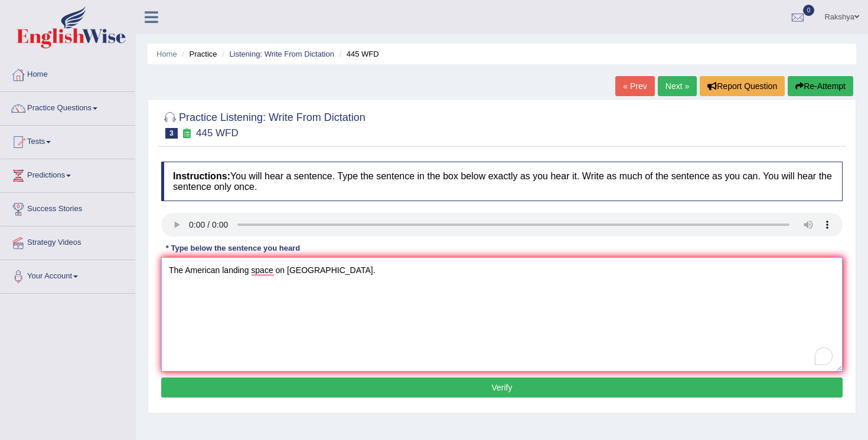
click at [221, 275] on textarea "The American landing space on [GEOGRAPHIC_DATA]." at bounding box center [501, 314] width 681 height 115
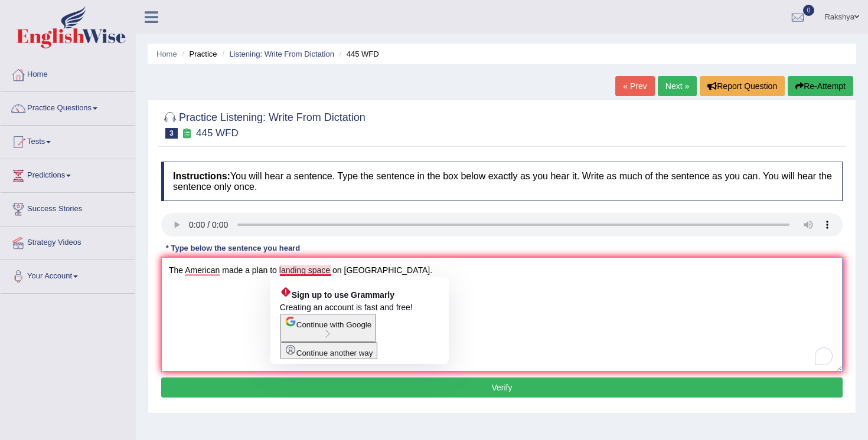
click at [310, 271] on textarea "The American made a plan to landing space on [GEOGRAPHIC_DATA]." at bounding box center [501, 314] width 681 height 115
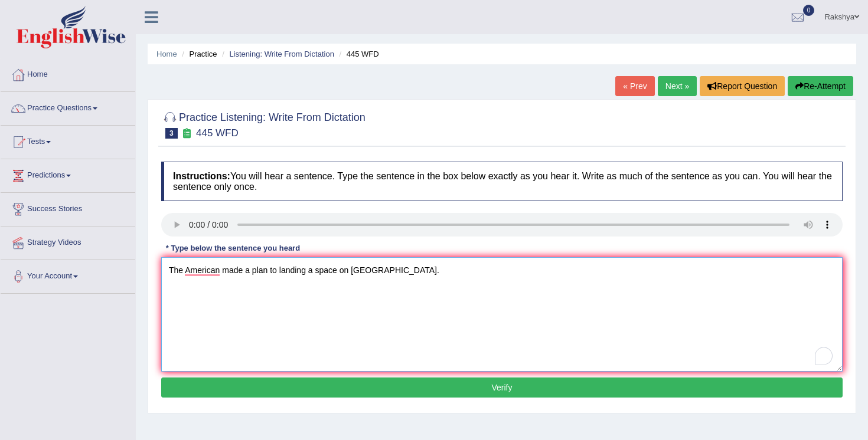
click at [219, 276] on textarea "The American made a plan to landing a space on [GEOGRAPHIC_DATA]." at bounding box center [501, 314] width 681 height 115
click at [228, 276] on textarea "The American estronomers made a plan to landing a space on [GEOGRAPHIC_DATA]." at bounding box center [501, 314] width 681 height 115
type textarea "The [DEMOGRAPHIC_DATA] astronomers made a plan to landing a space on [GEOGRAPHI…"
click at [288, 391] on button "Verify" at bounding box center [501, 388] width 681 height 20
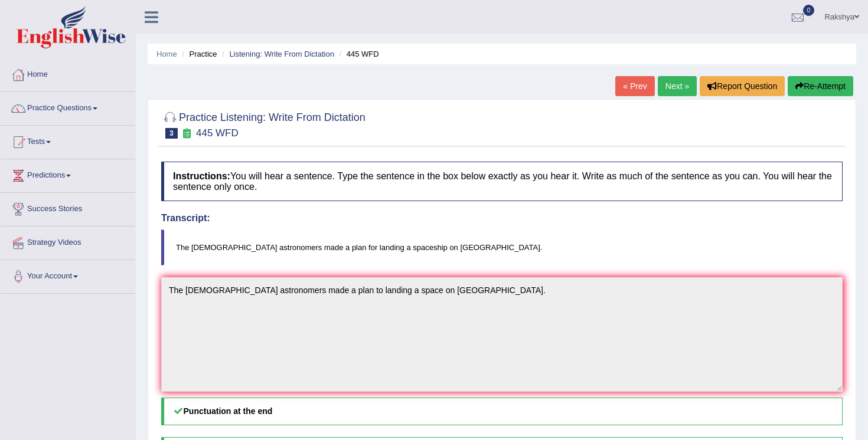
click at [0, 0] on div "Comparing text to answer..." at bounding box center [0, 0] width 0 height 0
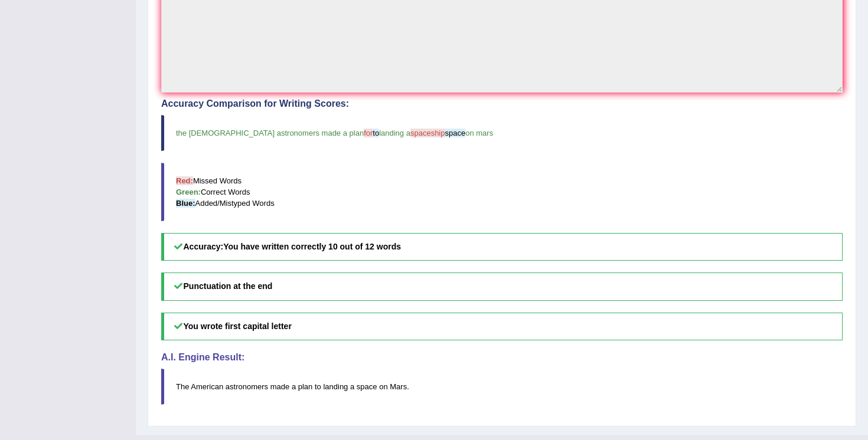
scroll to position [307, 0]
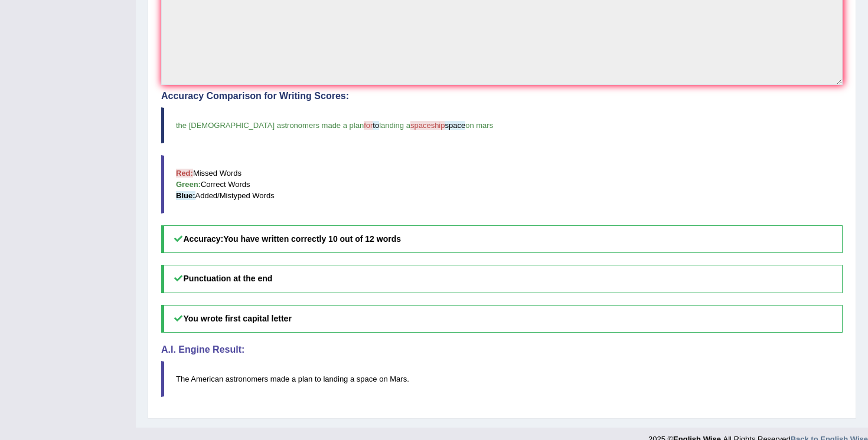
click at [485, 209] on blockquote "Red: Missed Words Green: Correct Words Blue: Added/Mistyped Words" at bounding box center [501, 184] width 681 height 58
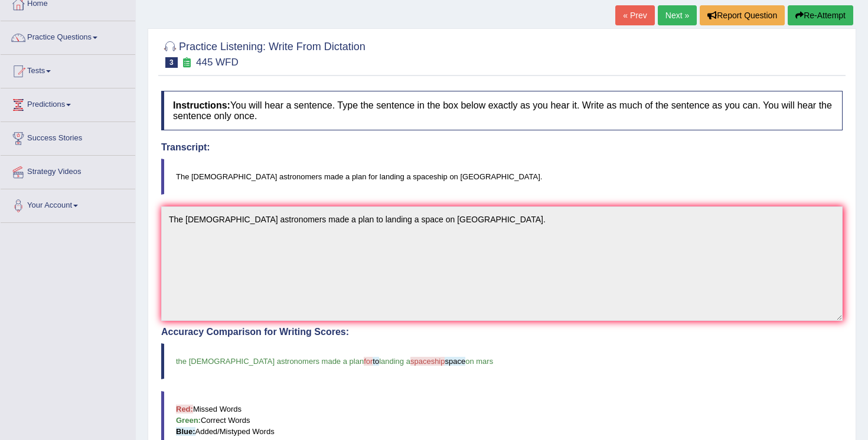
scroll to position [47, 0]
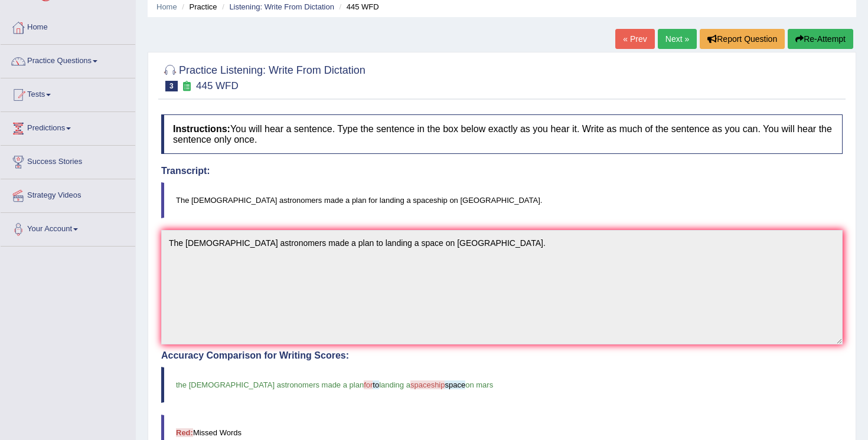
click at [667, 38] on link "Next »" at bounding box center [677, 39] width 39 height 20
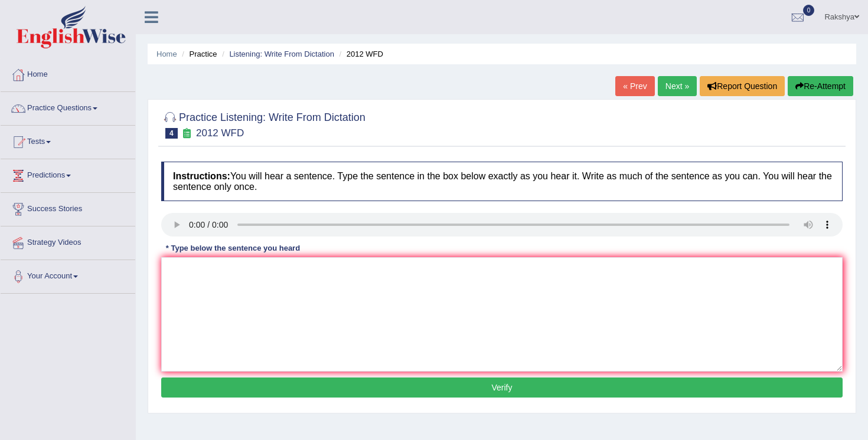
click at [541, 126] on div at bounding box center [501, 124] width 681 height 36
click at [253, 282] on textarea at bounding box center [501, 314] width 681 height 115
click at [247, 275] on textarea "There is a great deal on this topic." at bounding box center [501, 314] width 681 height 115
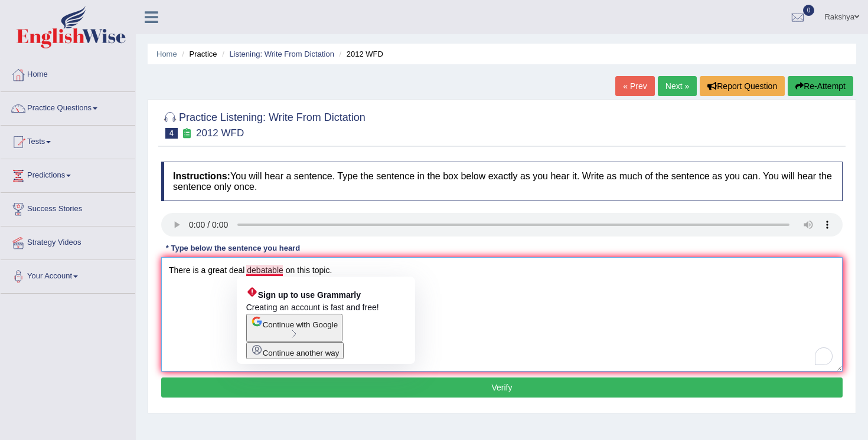
click at [273, 273] on textarea "There is a great deal debatable on this topic." at bounding box center [501, 314] width 681 height 115
click at [281, 270] on textarea "There is a great deal debatable on this topic." at bounding box center [501, 314] width 681 height 115
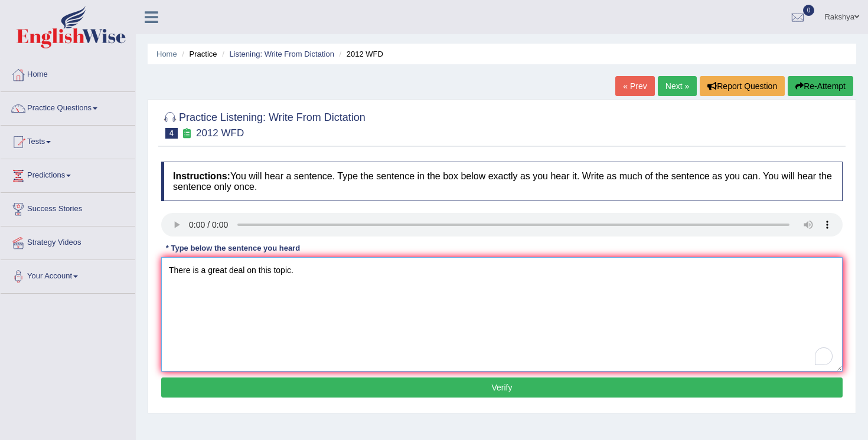
type textarea "There is a great deal on this topic."
click at [299, 392] on button "Verify" at bounding box center [501, 388] width 681 height 20
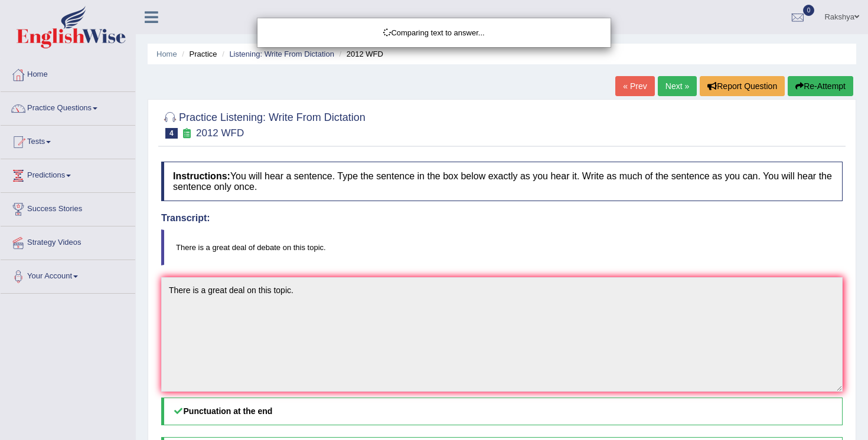
click at [458, 226] on div "Comparing text to answer..." at bounding box center [434, 220] width 868 height 440
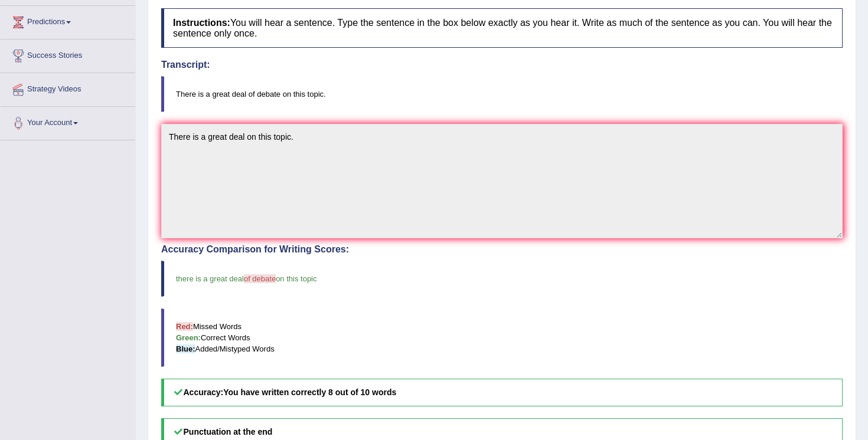
scroll to position [165, 0]
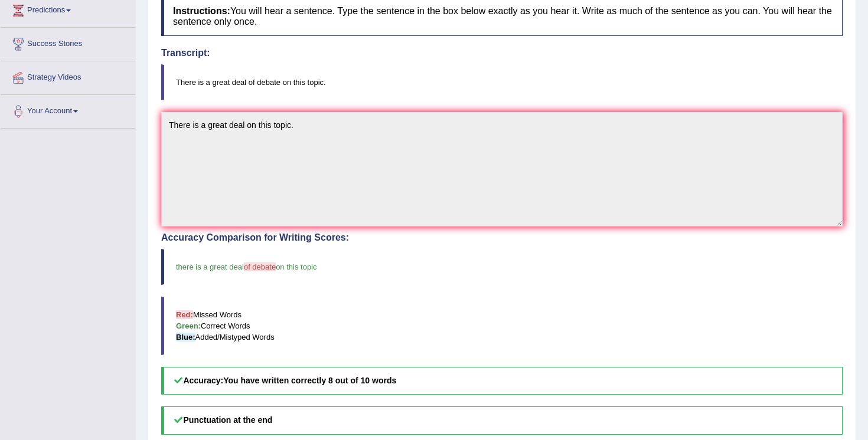
click at [527, 311] on blockquote "Red: Missed Words Green: Correct Words Blue: Added/Mistyped Words" at bounding box center [501, 326] width 681 height 58
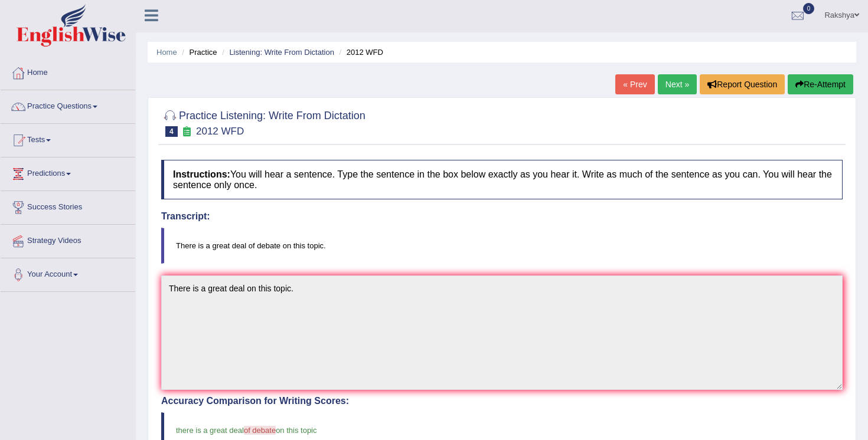
scroll to position [0, 0]
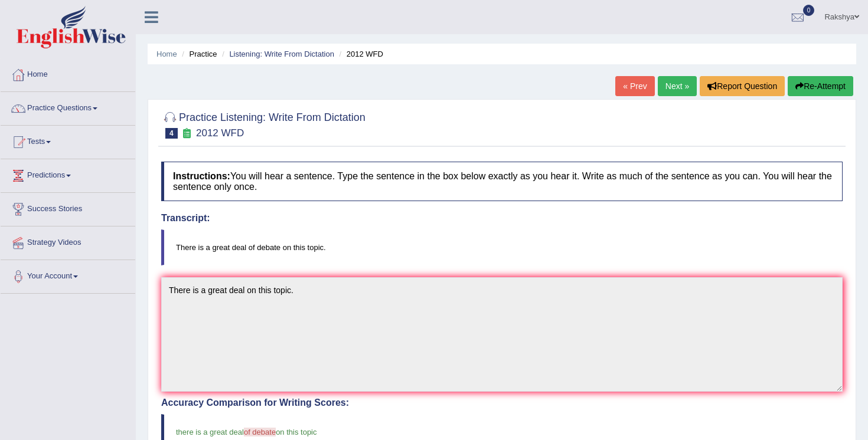
click at [664, 88] on link "Next »" at bounding box center [677, 86] width 39 height 20
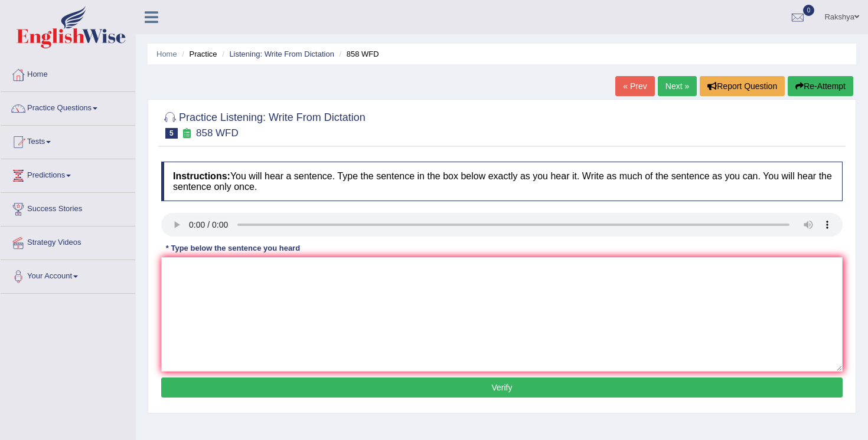
click at [531, 153] on div "Practice Listening: Write From Dictation 5 858 WFD Instructions: You will hear …" at bounding box center [502, 256] width 709 height 315
click at [195, 274] on textarea at bounding box center [501, 314] width 681 height 115
type textarea "They hear what the ship attacks in historians."
click at [358, 387] on button "Verify" at bounding box center [501, 388] width 681 height 20
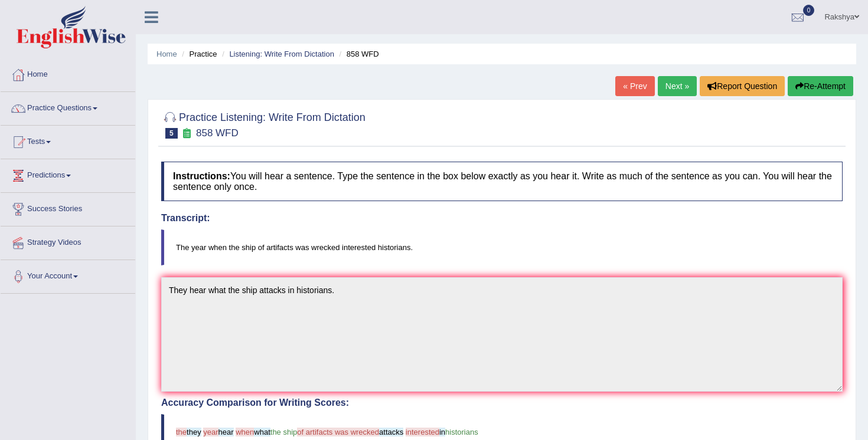
drag, startPoint x: 171, startPoint y: 248, endPoint x: 416, endPoint y: 243, distance: 244.5
click at [412, 240] on blockquote "The year when the ship of artifacts was wrecked interested historians." at bounding box center [501, 248] width 681 height 36
click at [417, 247] on blockquote "The year when the ship of artifacts was wrecked interested historians." at bounding box center [501, 248] width 681 height 36
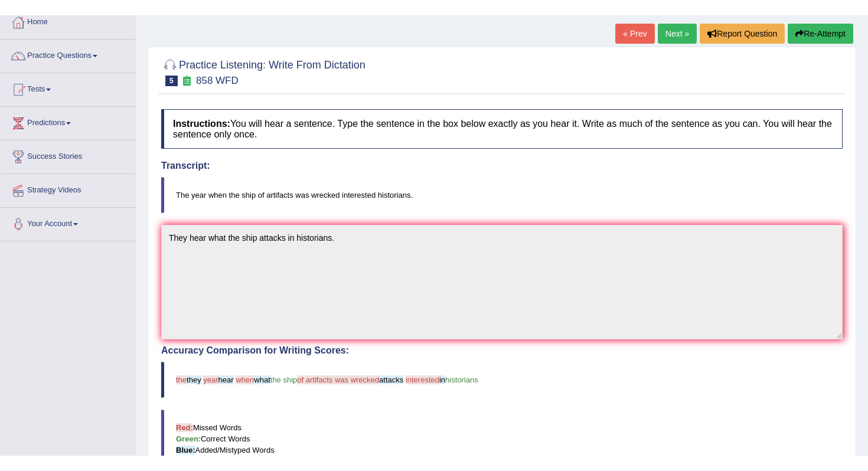
scroll to position [17, 0]
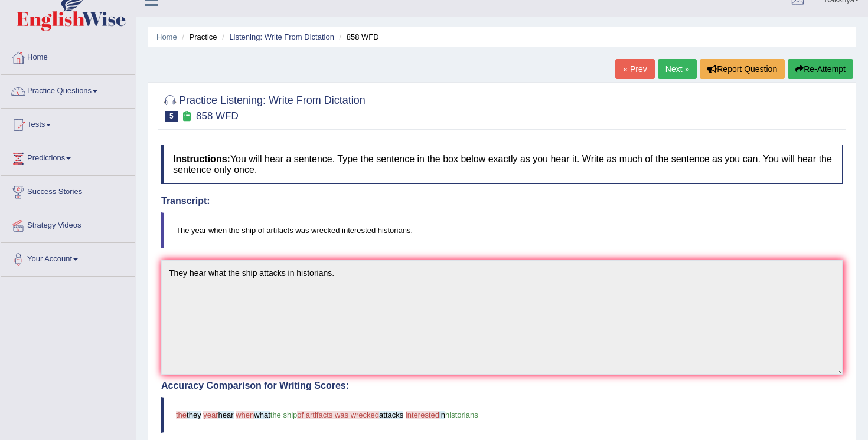
drag, startPoint x: 174, startPoint y: 228, endPoint x: 239, endPoint y: 230, distance: 64.4
click at [242, 230] on blockquote "The year when the ship of artifacts was wrecked interested historians." at bounding box center [501, 231] width 681 height 36
click at [200, 233] on blockquote "The year when the ship of artifacts was wrecked interested historians." at bounding box center [501, 231] width 681 height 36
click at [744, 128] on div "Practice Listening: Write From Dictation 5 858 WFD" at bounding box center [501, 109] width 687 height 41
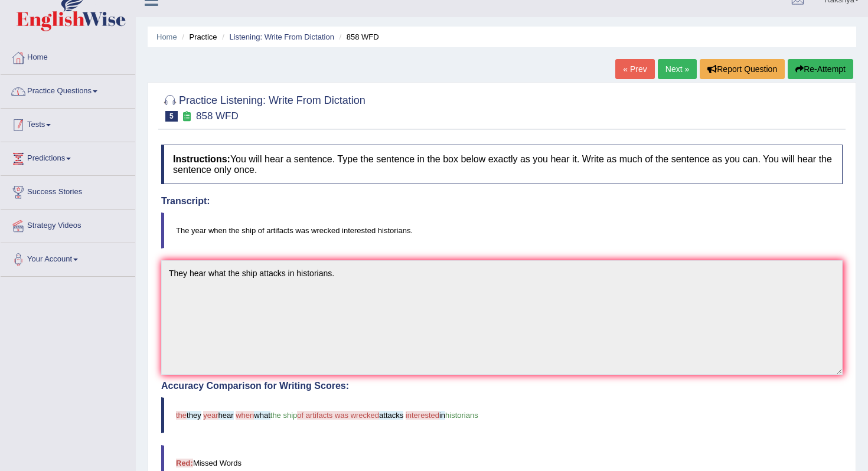
click at [81, 96] on link "Practice Questions" at bounding box center [68, 90] width 135 height 30
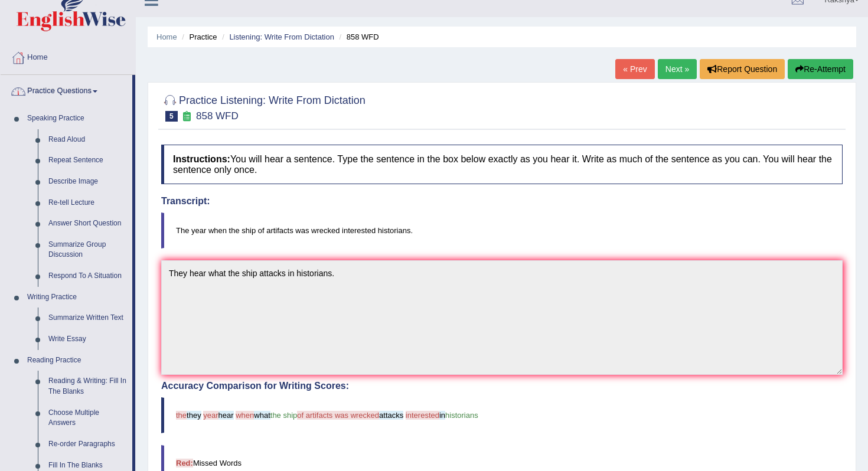
click at [141, 268] on div "Home Practice Listening: Write From Dictation 858 WFD « Prev Next » Report Ques…" at bounding box center [502, 350] width 732 height 735
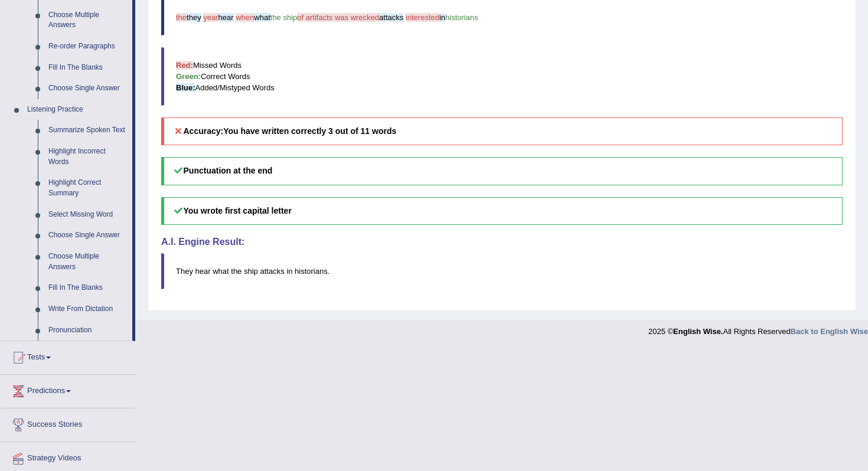
scroll to position [419, 0]
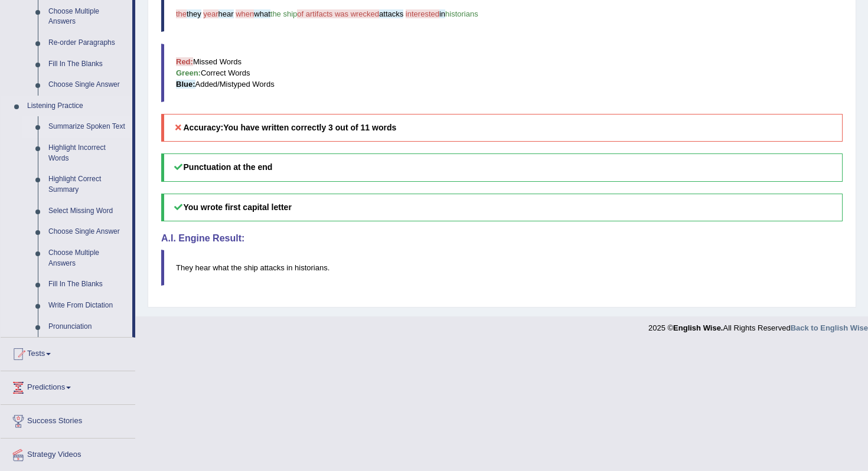
click at [79, 129] on link "Summarize Spoken Text" at bounding box center [87, 126] width 89 height 21
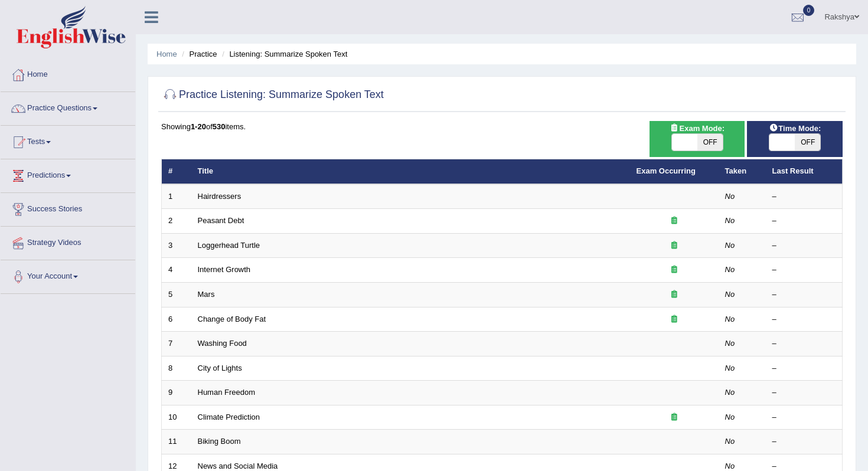
click at [314, 151] on div "Showing 1-20 of 530 items. # Title Exam Occurring Taken Last Result 1 Hairdress…" at bounding box center [501, 427] width 681 height 612
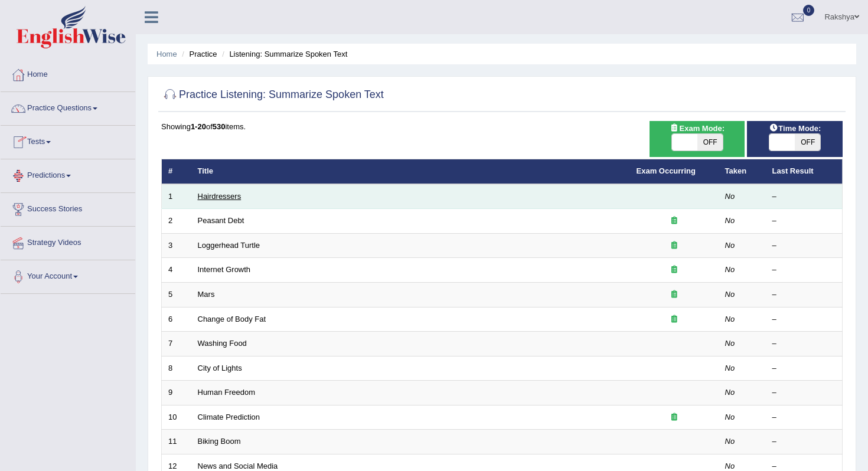
click at [210, 197] on link "Hairdressers" at bounding box center [220, 196] width 44 height 9
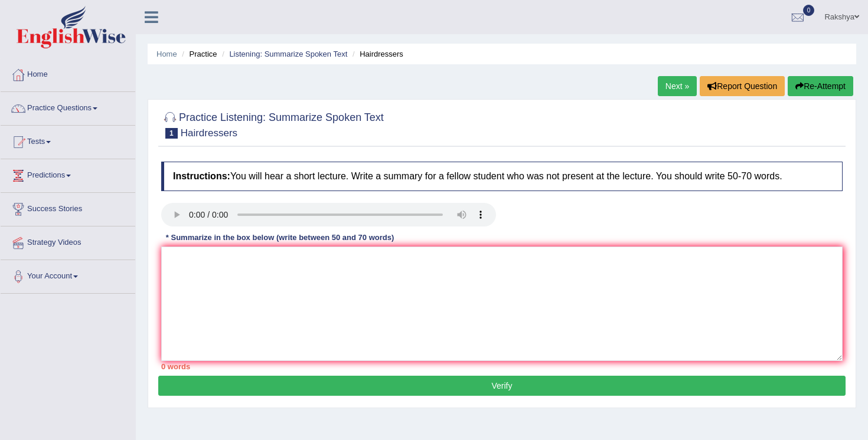
click at [252, 244] on div "* Summarize in the box below (write between 50 and 70 words)" at bounding box center [279, 238] width 237 height 11
click at [246, 269] on textarea at bounding box center [501, 304] width 681 height 115
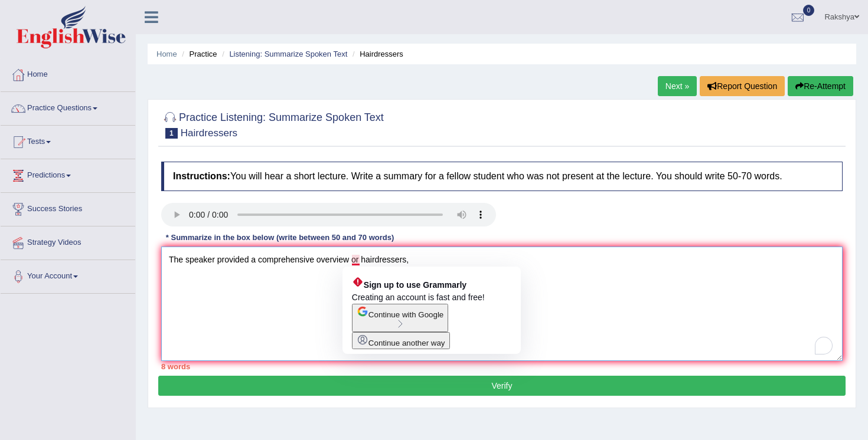
click at [359, 263] on textarea "The speaker provided a comprehensive overview or hairdressers," at bounding box center [501, 304] width 681 height 115
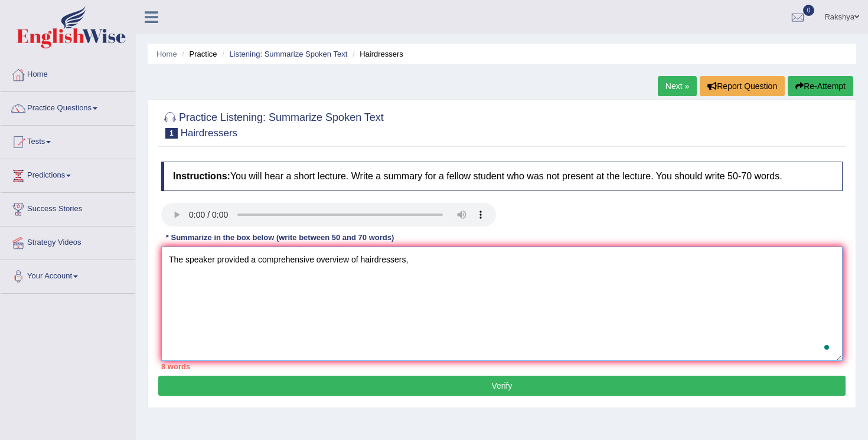
click at [436, 268] on textarea "The speaker provided a comprehensive overview of hairdressers," at bounding box center [501, 304] width 681 height 115
click at [539, 262] on textarea "The speaker provided a comprehensive overview of hairdressers, highlighting sev…" at bounding box center [501, 304] width 681 height 115
click at [611, 267] on textarea "The speaker provided a comprehensive overview of hairdressers, highlighting sev…" at bounding box center [501, 304] width 681 height 115
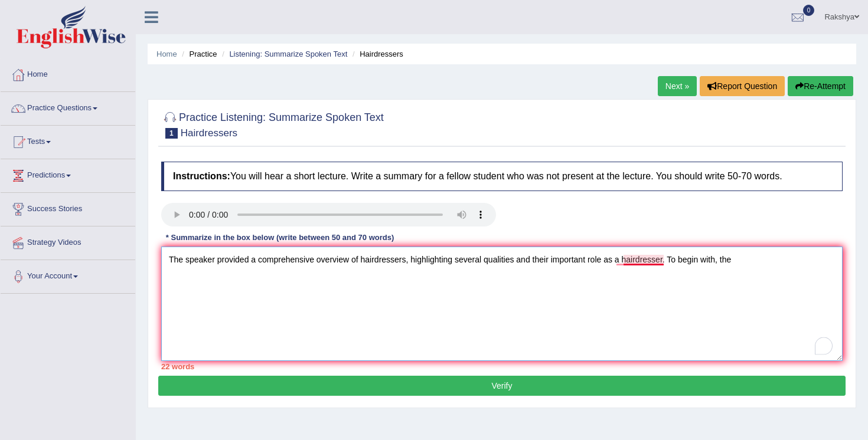
click at [647, 262] on textarea "The speaker provided a comprehensive overview of hairdressers, highlighting sev…" at bounding box center [501, 304] width 681 height 115
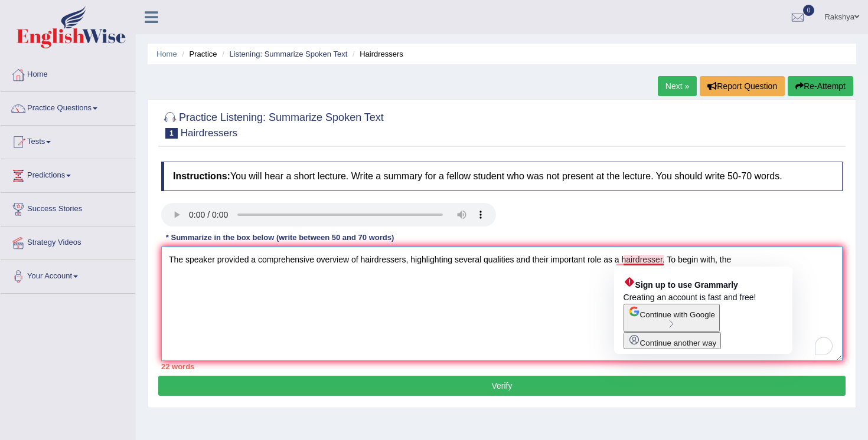
click at [638, 262] on textarea "The speaker provided a comprehensive overview of hairdressers, highlighting sev…" at bounding box center [501, 304] width 681 height 115
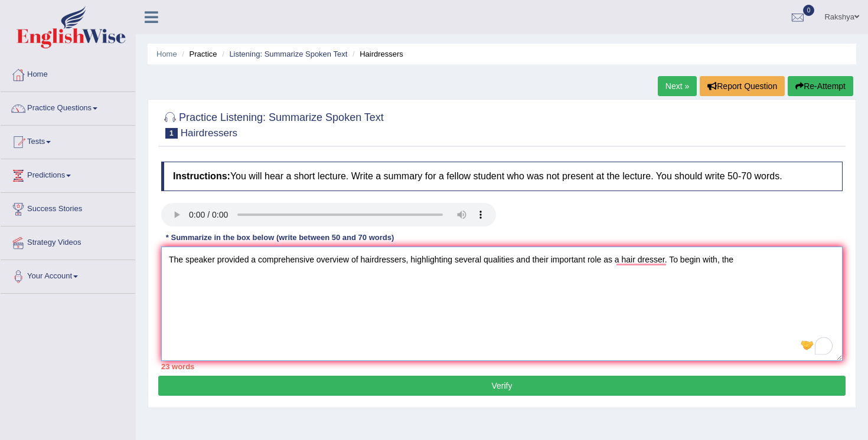
click at [753, 263] on textarea "The speaker provided a comprehensive overview of hairdressers, highlighting sev…" at bounding box center [501, 304] width 681 height 115
click at [639, 263] on textarea "The speaker provided a comprehensive overview of hairdressers, highlighting sev…" at bounding box center [501, 304] width 681 height 115
click at [736, 261] on textarea "The speaker provided a comprehensive overview of hairdressers, highlighting sev…" at bounding box center [501, 304] width 681 height 115
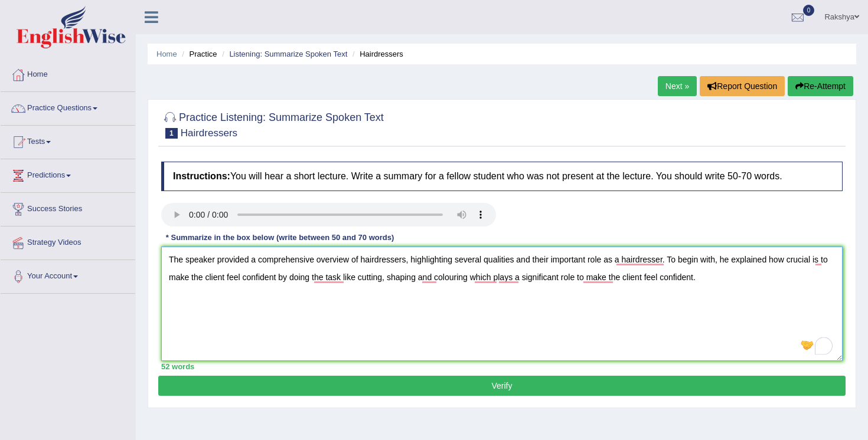
drag, startPoint x: 774, startPoint y: 260, endPoint x: 278, endPoint y: 281, distance: 496.5
click at [278, 281] on textarea "The speaker provided a comprehensive overview of hairdressers, highlighting sev…" at bounding box center [501, 304] width 681 height 115
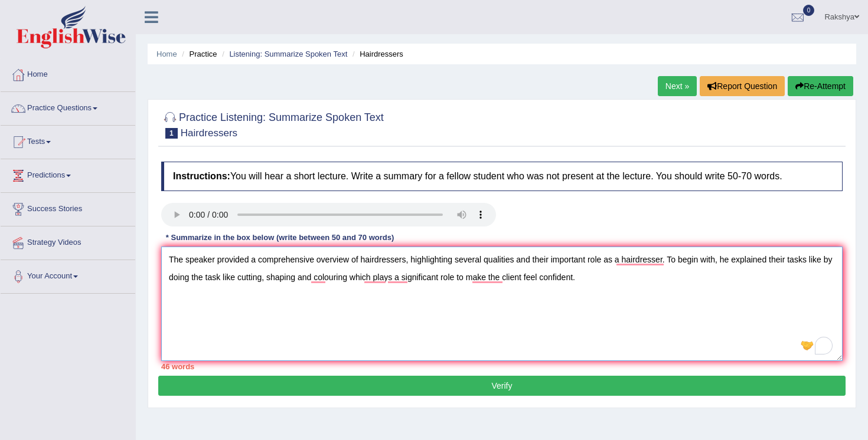
drag, startPoint x: 231, startPoint y: 280, endPoint x: 169, endPoint y: 279, distance: 61.4
click at [168, 279] on textarea "The speaker provided a comprehensive overview of hairdressers, highlighting sev…" at bounding box center [501, 304] width 681 height 115
click at [520, 283] on textarea "The speaker provided a comprehensive overview of hairdressers, highlighting sev…" at bounding box center [501, 304] width 681 height 115
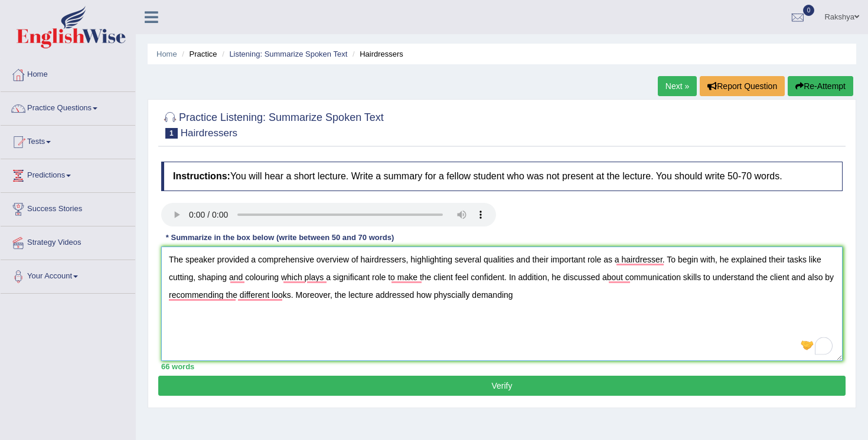
click at [445, 295] on textarea "The speaker provided a comprehensive overview of hairdressers, highlighting sev…" at bounding box center [501, 304] width 681 height 115
click at [568, 302] on textarea "The speaker provided a comprehensive overview of hairdressers, highlighting sev…" at bounding box center [501, 304] width 681 height 115
drag, startPoint x: 346, startPoint y: 298, endPoint x: 313, endPoint y: 298, distance: 33.1
click at [312, 298] on textarea "The speaker provided a comprehensive overview of hairdressers, highlighting sev…" at bounding box center [501, 304] width 681 height 115
click at [573, 301] on textarea "The speaker provided a comprehensive overview of hairdressers, highlighting sev…" at bounding box center [501, 304] width 681 height 115
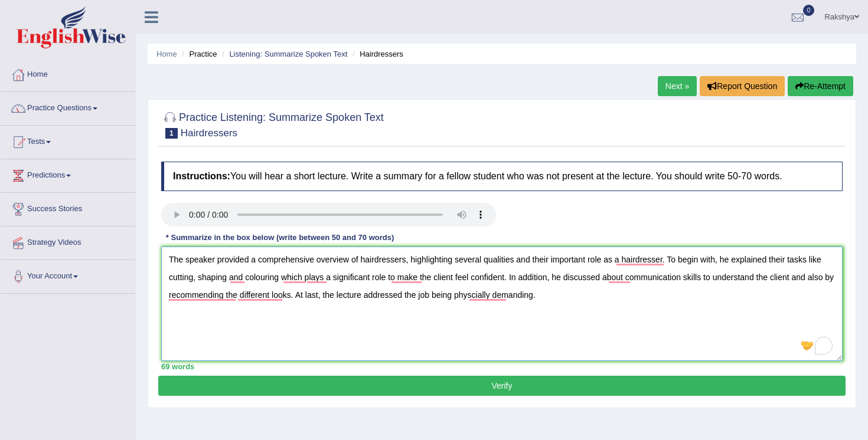
type textarea "The speaker provided a comprehensive overview of hairdressers, highlighting sev…"
click at [418, 392] on button "Verify" at bounding box center [501, 386] width 687 height 20
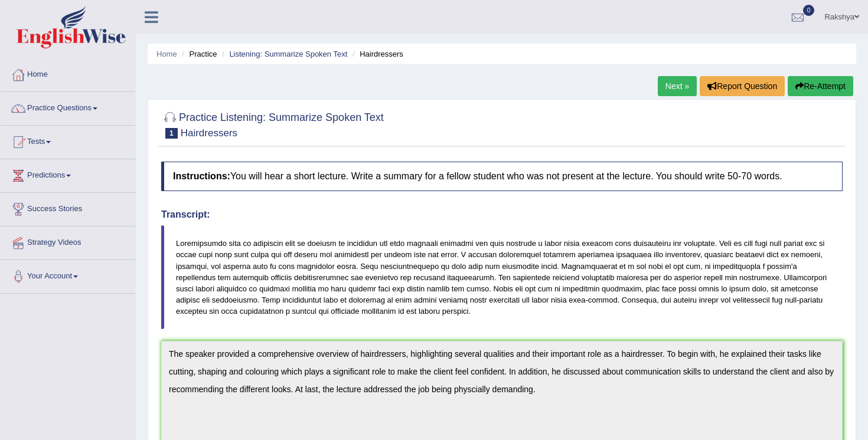
click at [506, 319] on blockquote at bounding box center [501, 278] width 681 height 104
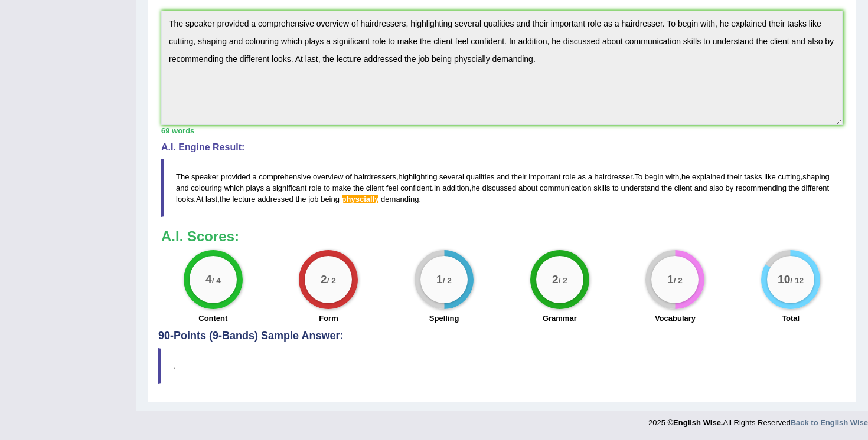
scroll to position [331, 0]
click at [663, 285] on div "1 / 2" at bounding box center [674, 279] width 47 height 47
drag, startPoint x: 682, startPoint y: 285, endPoint x: 678, endPoint y: 272, distance: 14.2
click at [681, 283] on div "1 / 2" at bounding box center [674, 279] width 47 height 47
drag, startPoint x: 670, startPoint y: 255, endPoint x: 684, endPoint y: 324, distance: 70.4
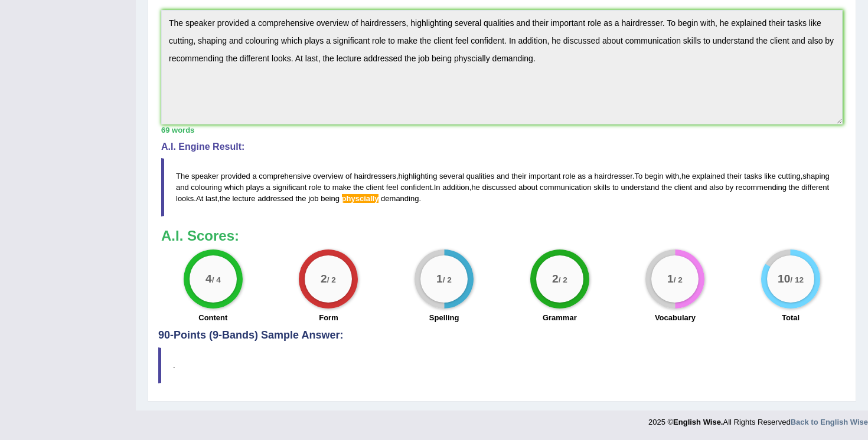
click at [684, 325] on div "1 / 2 Vocabulary" at bounding box center [676, 288] width 116 height 76
click at [452, 284] on small "/ 2" at bounding box center [447, 280] width 9 height 9
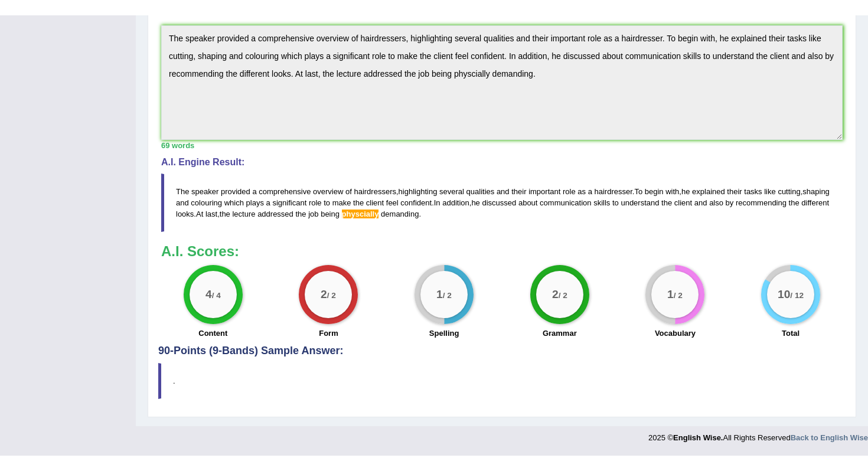
scroll to position [301, 0]
